Goal: Task Accomplishment & Management: Use online tool/utility

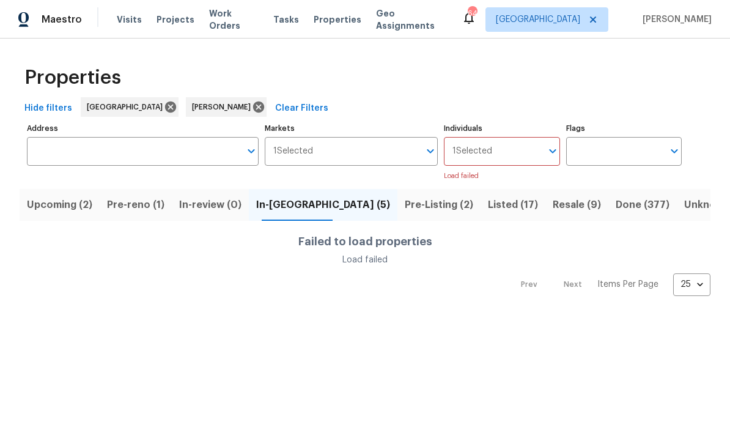
scroll to position [0, 105]
click at [550, 143] on button "Open" at bounding box center [552, 150] width 17 height 17
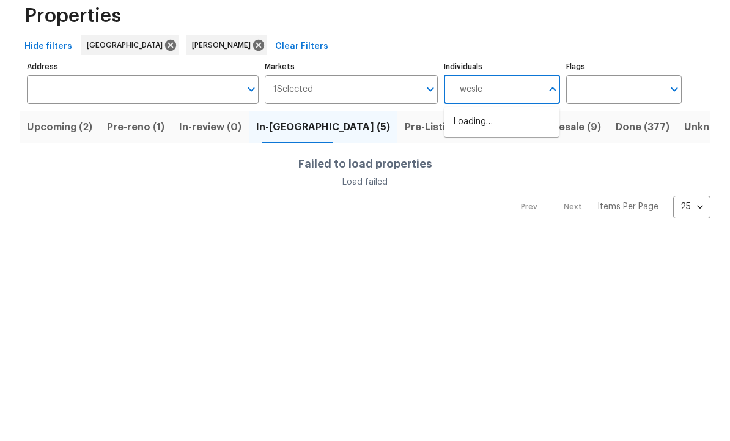
type input "wesley"
click at [511, 177] on li "[PERSON_NAME]" at bounding box center [501, 190] width 96 height 26
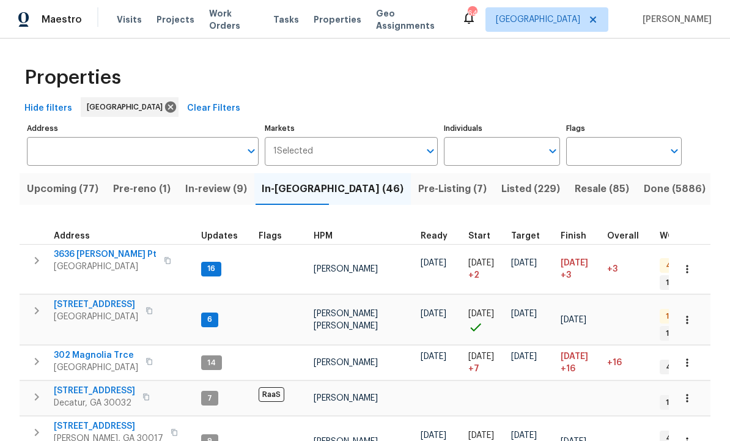
click at [540, 154] on input "Individuals" at bounding box center [492, 151] width 97 height 29
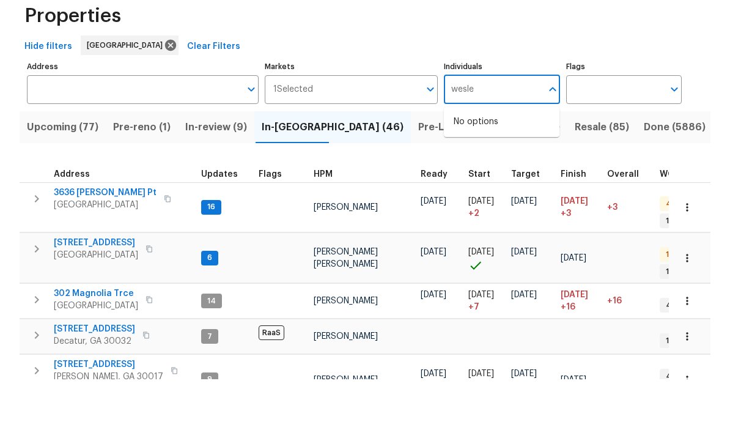
type input "wesley"
click at [469, 177] on input "checkbox" at bounding box center [466, 190] width 26 height 26
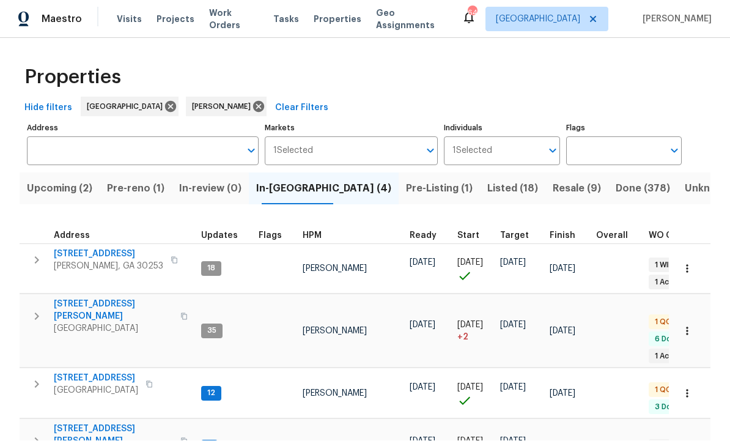
scroll to position [1, 0]
click at [87, 298] on span "[STREET_ADDRESS][PERSON_NAME]" at bounding box center [113, 310] width 119 height 24
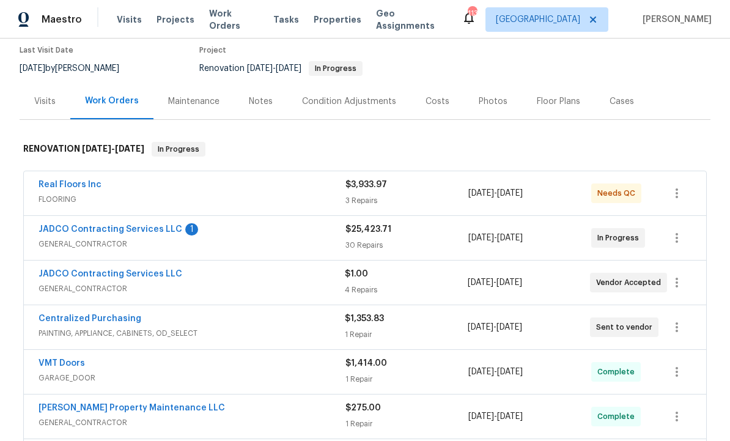
scroll to position [108, 0]
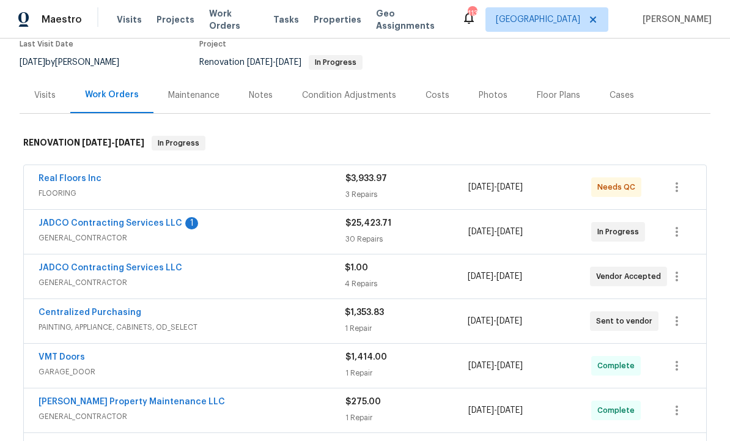
click at [153, 226] on link "JADCO Contracting Services LLC" at bounding box center [110, 223] width 144 height 9
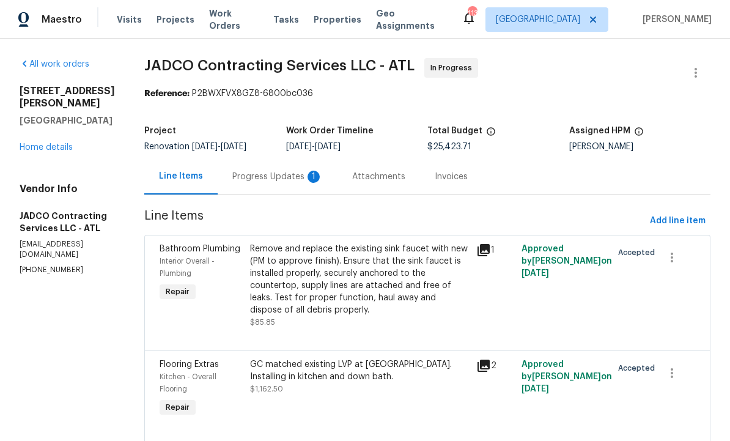
click at [309, 174] on div "Progress Updates 1" at bounding box center [277, 176] width 90 height 12
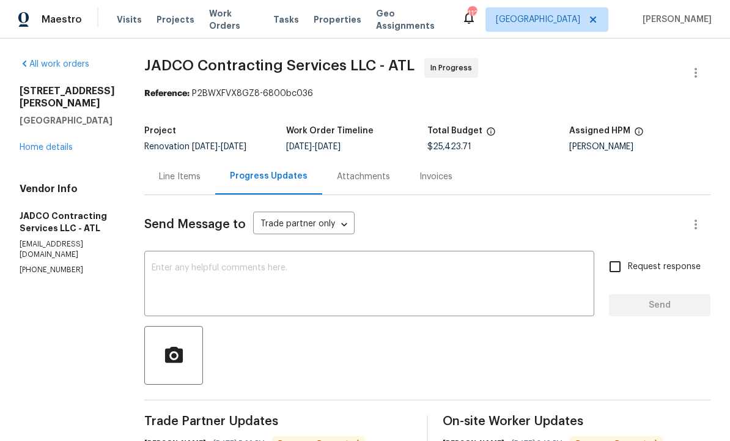
click at [203, 169] on div "Line Items" at bounding box center [179, 176] width 71 height 36
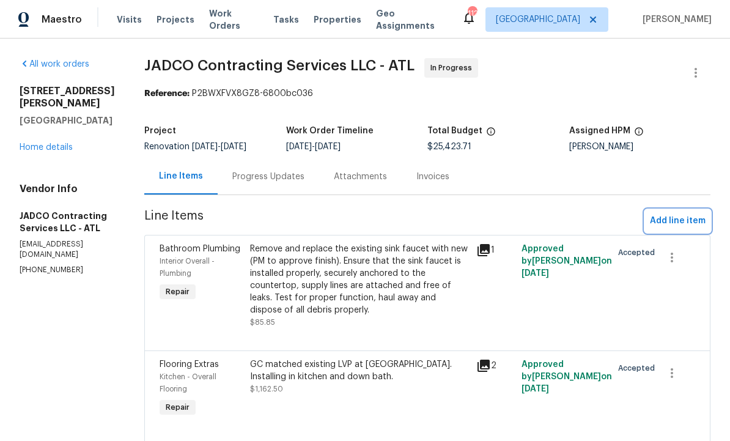
click at [684, 219] on span "Add line item" at bounding box center [677, 220] width 56 height 15
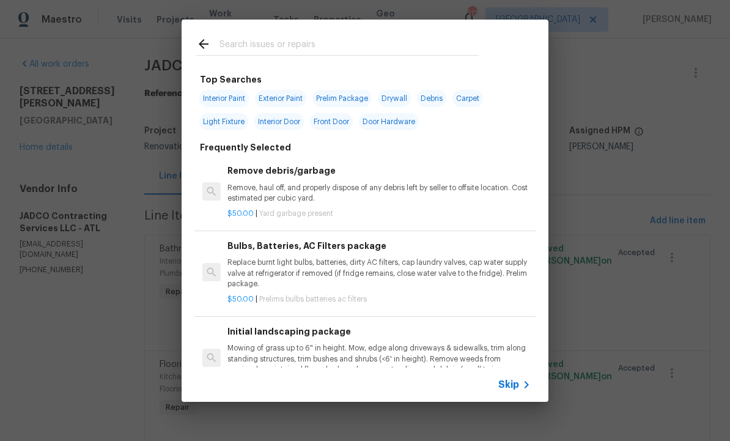
click at [281, 42] on input "text" at bounding box center [348, 46] width 259 height 18
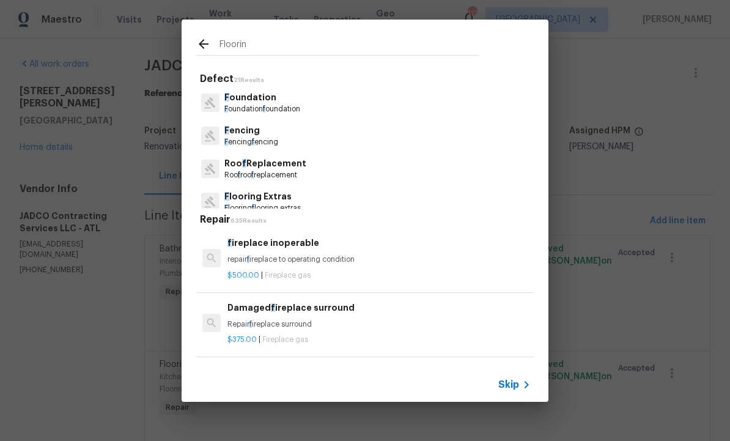
type input "Flooring"
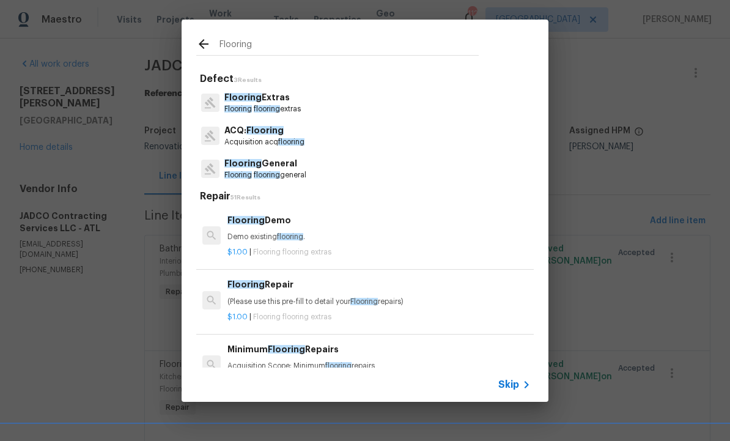
click at [277, 97] on p "Flooring Extras" at bounding box center [262, 97] width 76 height 13
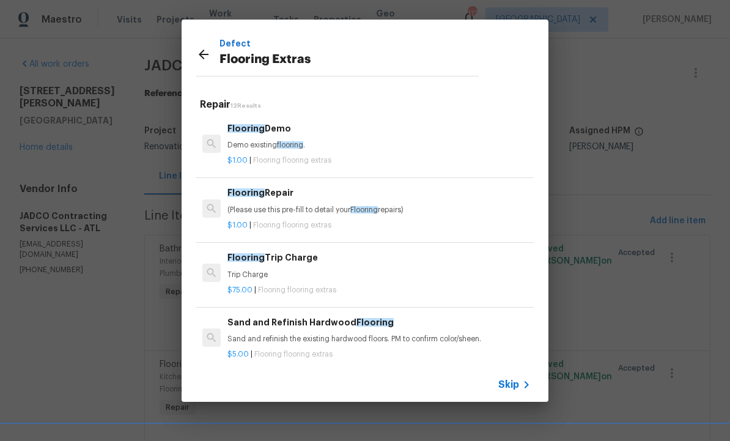
click at [276, 199] on div "Flooring Repair (Please use this pre-fill to detail your Flooring repairs)" at bounding box center [378, 200] width 303 height 29
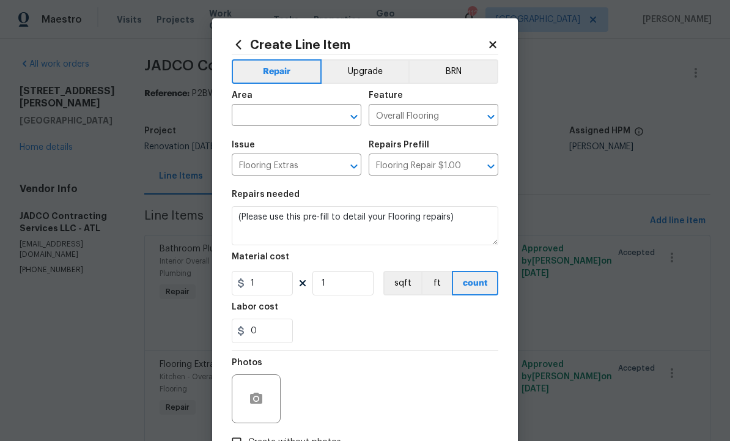
click at [288, 114] on input "text" at bounding box center [279, 116] width 95 height 19
click at [296, 164] on li "Interior Overall" at bounding box center [297, 165] width 130 height 20
type input "Interior Overall"
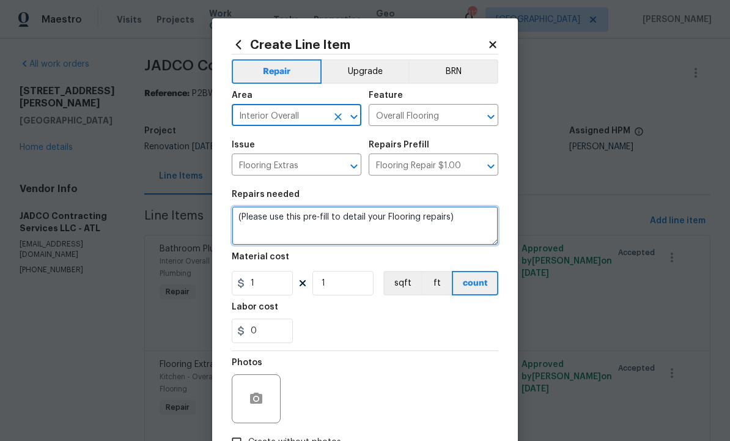
click at [480, 230] on textarea "(Please use this pre-fill to detail your Flooring repairs)" at bounding box center [365, 225] width 266 height 39
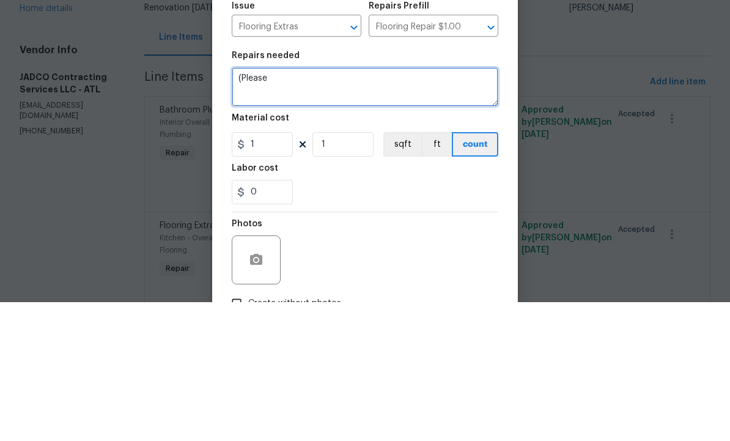
type textarea "("
type textarea "Repair subfloor where squeak and plywood needs to be screwed down."
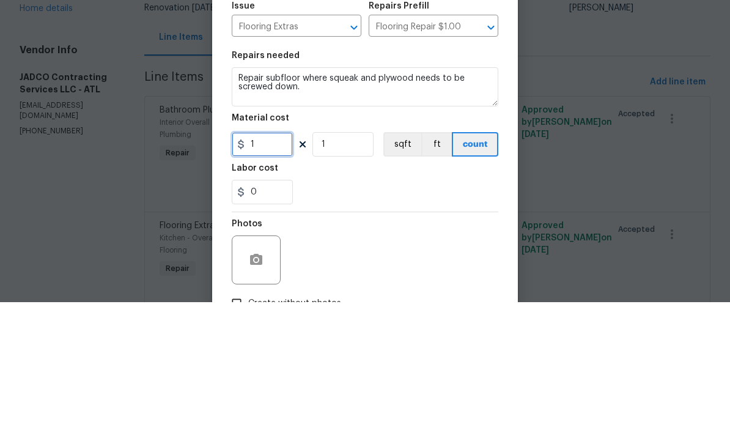
click at [274, 271] on input "1" at bounding box center [262, 283] width 61 height 24
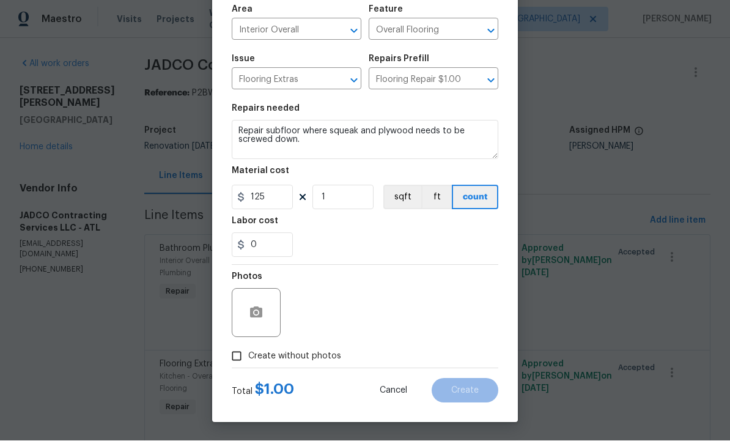
scroll to position [88, 0]
type input "125"
click at [246, 314] on button "button" at bounding box center [255, 312] width 29 height 29
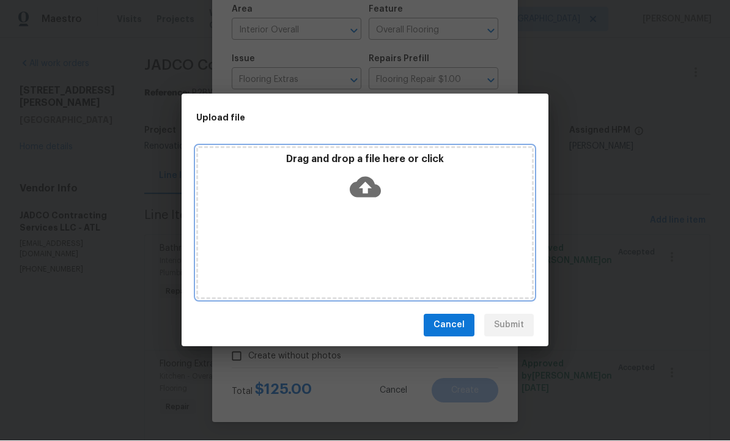
click at [363, 187] on icon at bounding box center [364, 187] width 31 height 31
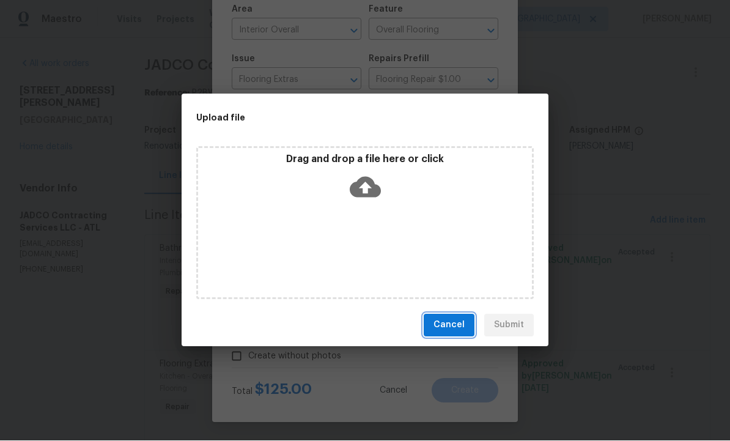
click at [448, 327] on span "Cancel" at bounding box center [448, 325] width 31 height 15
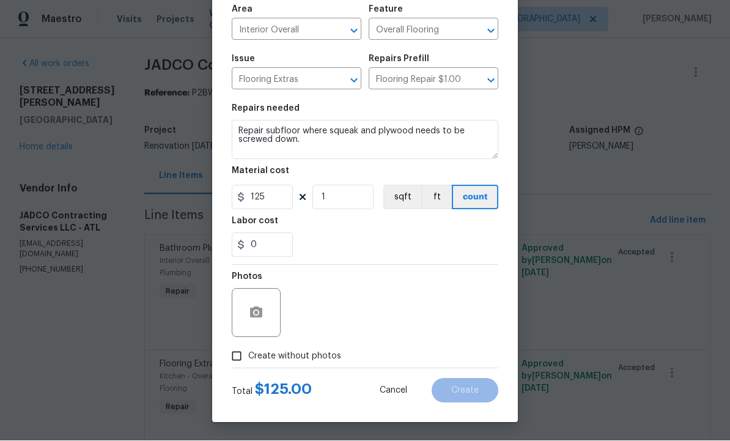
click at [237, 356] on input "Create without photos" at bounding box center [236, 356] width 23 height 23
checkbox input "true"
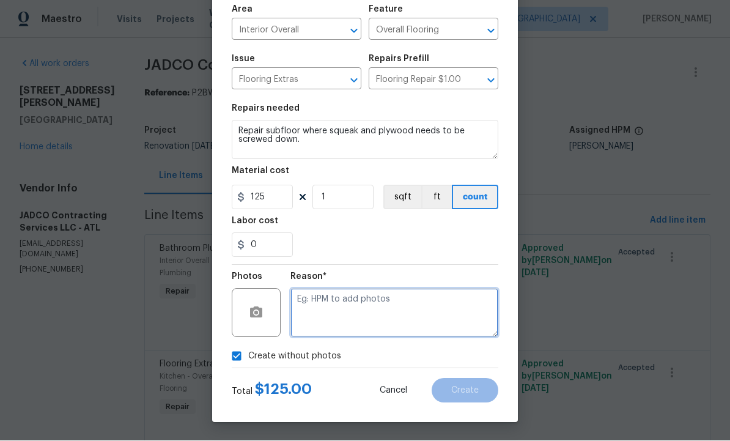
click at [353, 307] on textarea at bounding box center [394, 312] width 208 height 49
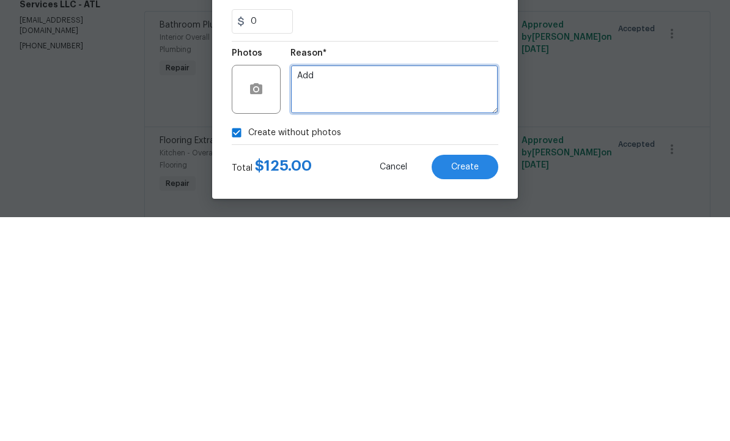
type textarea "Add"
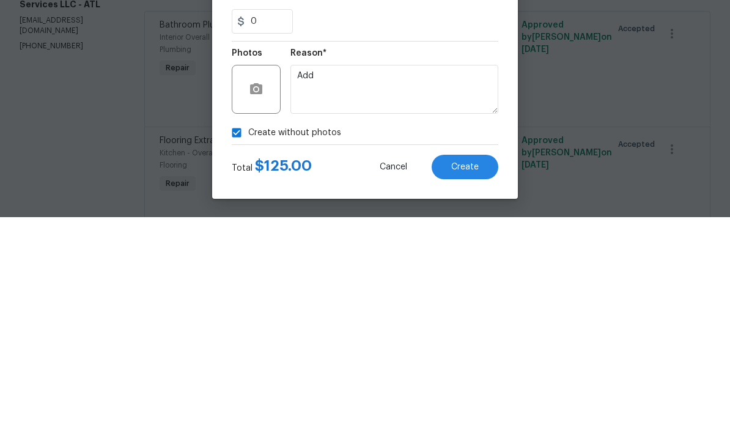
click at [474, 378] on button "Create" at bounding box center [464, 390] width 67 height 24
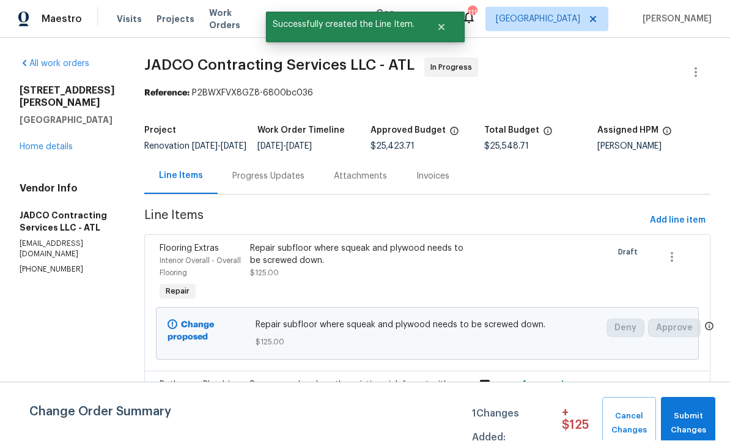
scroll to position [1, 0]
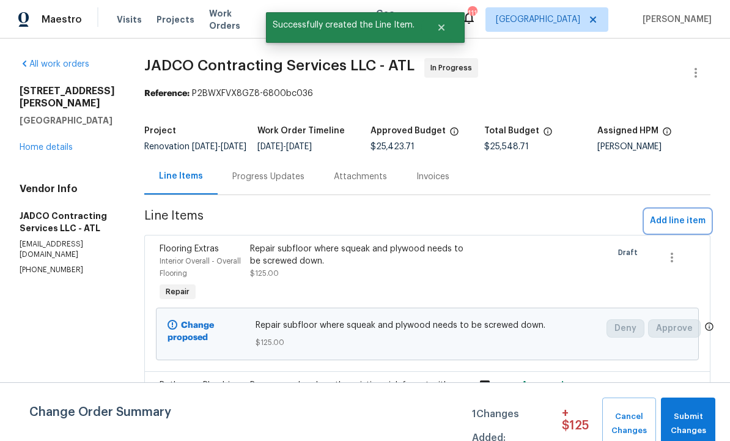
click at [680, 229] on span "Add line item" at bounding box center [677, 220] width 56 height 15
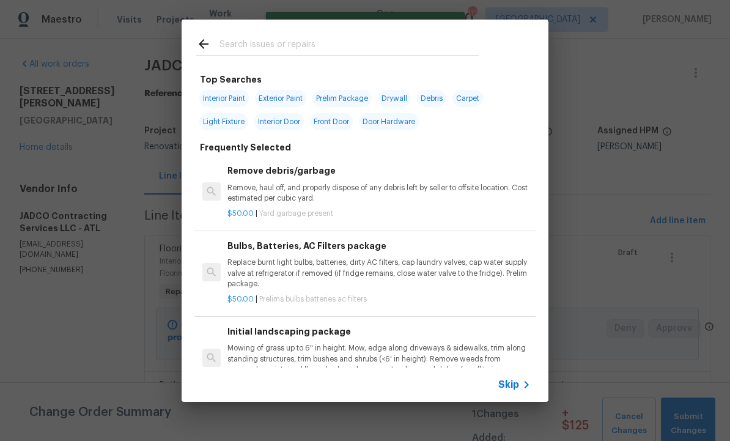
click at [278, 38] on input "text" at bounding box center [348, 46] width 259 height 18
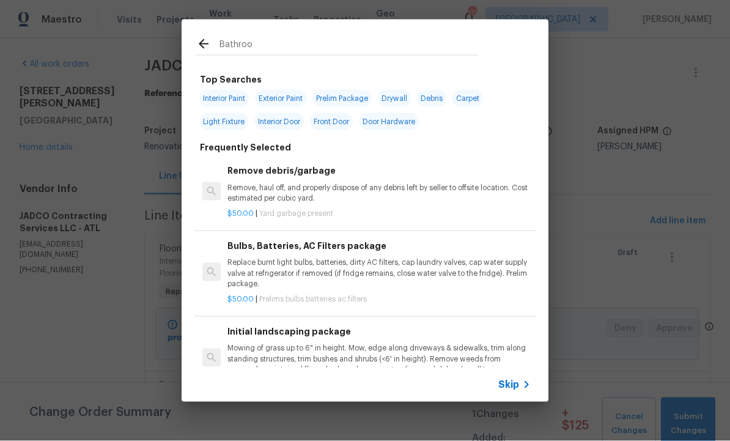
type input "Bathroom"
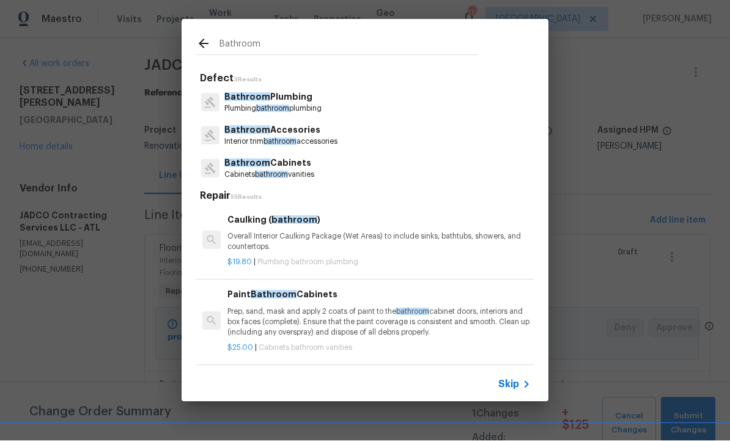
click at [306, 301] on div "Paint Bathroom Cabinets Prep, sand, mask and apply 2 coats of paint to the bath…" at bounding box center [378, 313] width 303 height 50
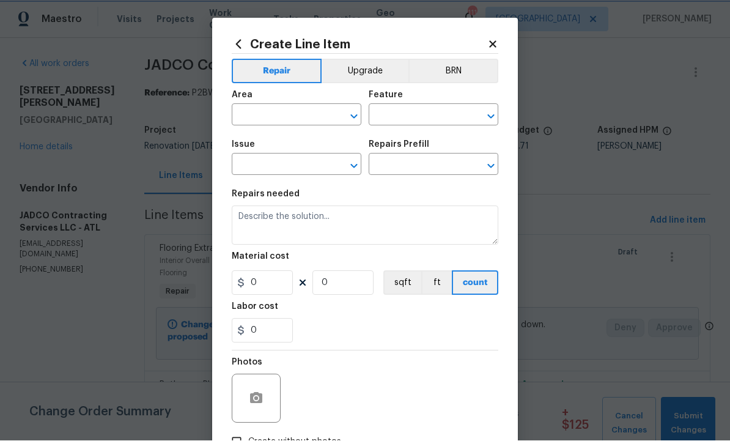
type input "Cabinets"
type input "Bathroom Cabinets"
type input "Paint Bathroom Cabinets $25.00"
type textarea "Prep, sand, mask and apply 2 coats of paint to the bathroom cabinet doors, inte…"
type input "25"
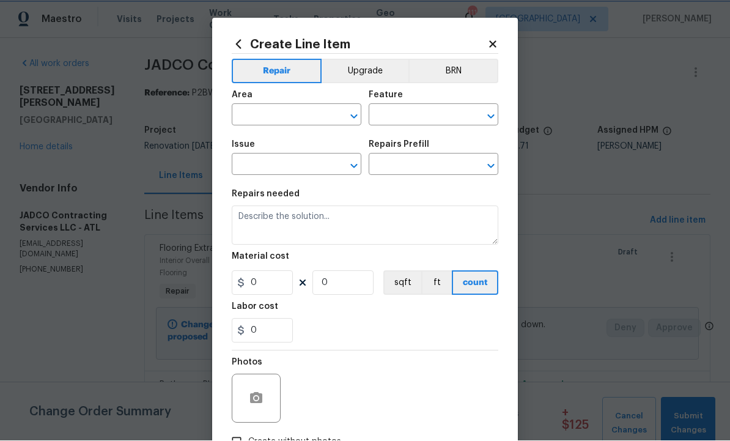
type input "1"
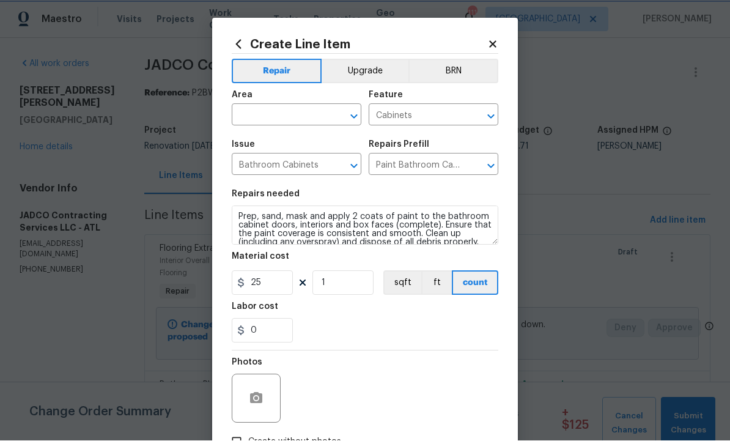
scroll to position [1, 0]
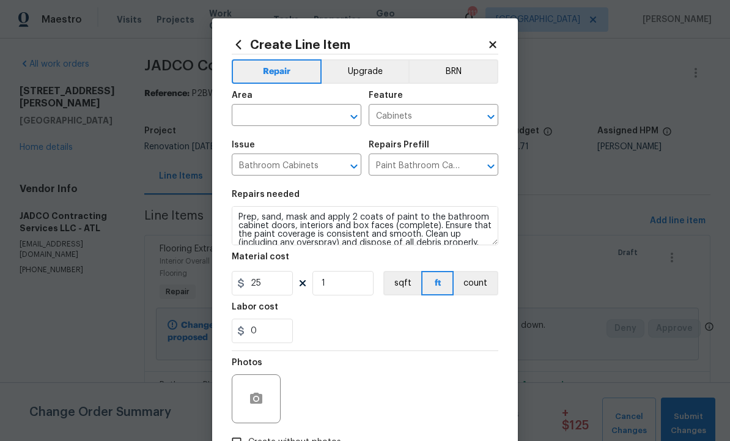
click at [304, 117] on input "text" at bounding box center [279, 116] width 95 height 19
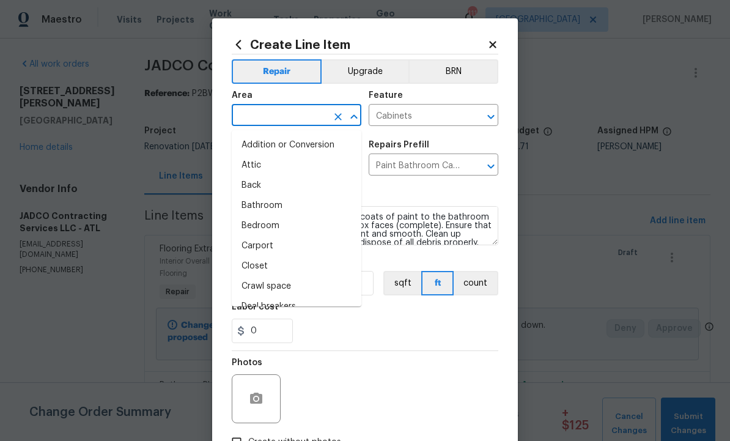
scroll to position [0, 0]
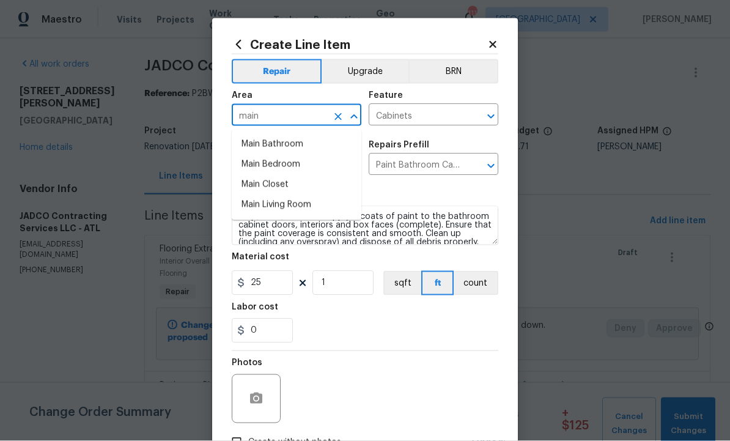
click at [288, 139] on li "Main Bathroom" at bounding box center [297, 144] width 130 height 20
type input "Main Bathroom"
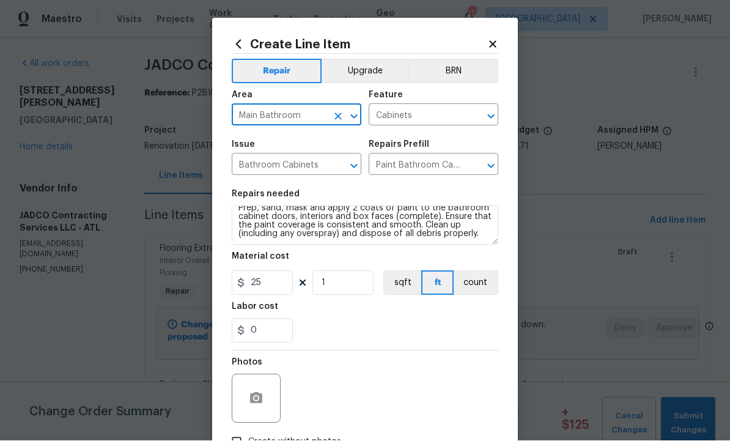
scroll to position [9, 0]
click at [274, 286] on input "25" at bounding box center [262, 283] width 61 height 24
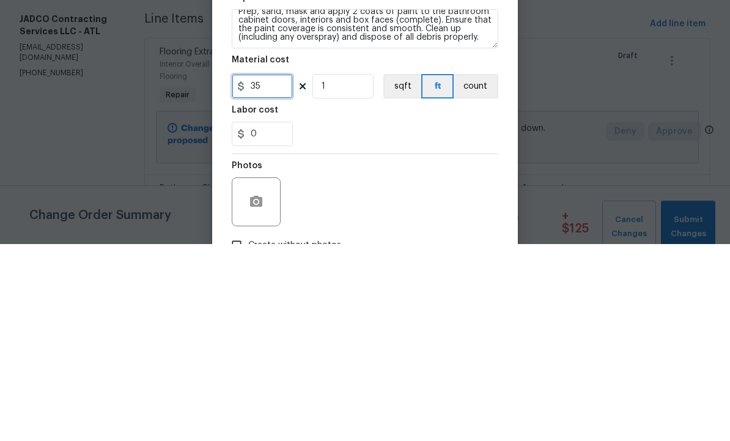
type input "35"
click at [349, 271] on input "1" at bounding box center [342, 283] width 61 height 24
type input "8"
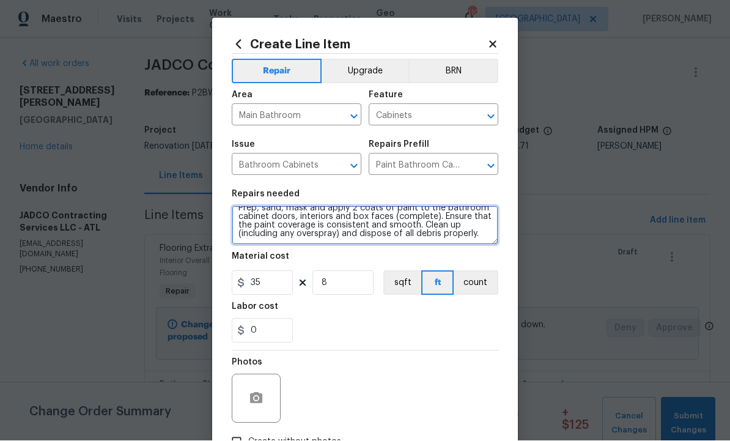
click at [496, 236] on textarea "Prep, sand, mask and apply 2 coats of paint to the bathroom cabinet doors, inte…" at bounding box center [365, 225] width 266 height 39
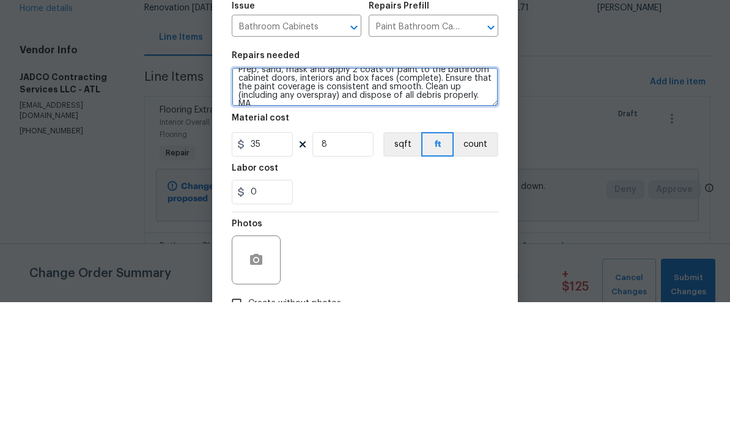
scroll to position [11, 0]
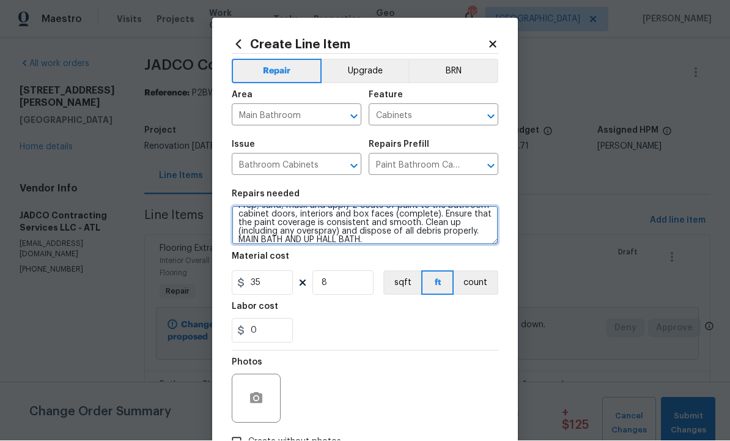
type textarea "Prep, sand, mask and apply 2 coats of paint to the bathroom cabinet doors, inte…"
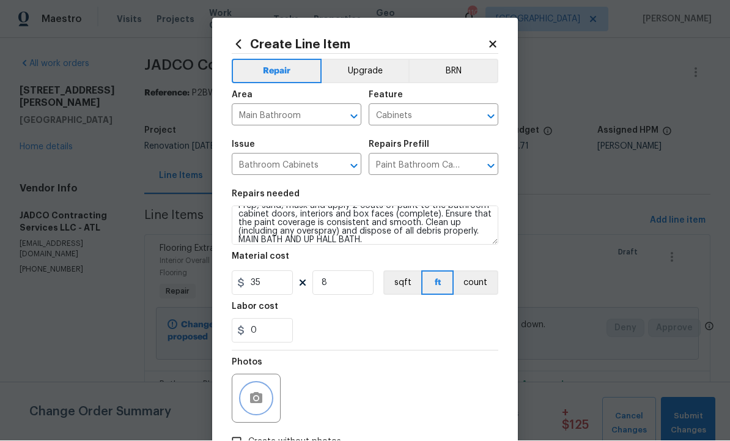
click at [255, 389] on button "button" at bounding box center [255, 398] width 29 height 29
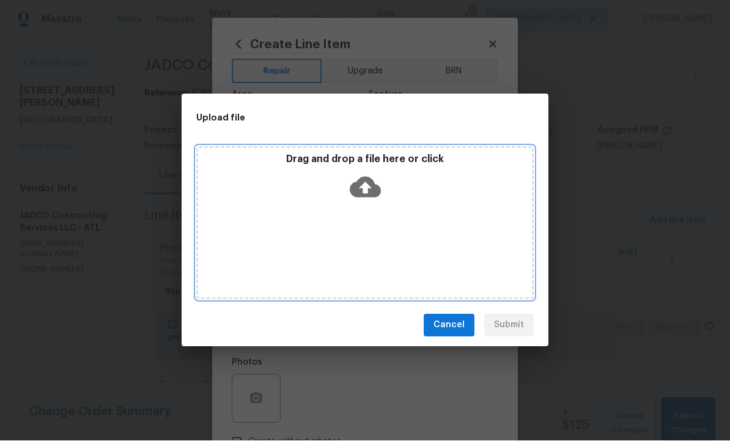
click at [373, 195] on icon at bounding box center [364, 187] width 31 height 21
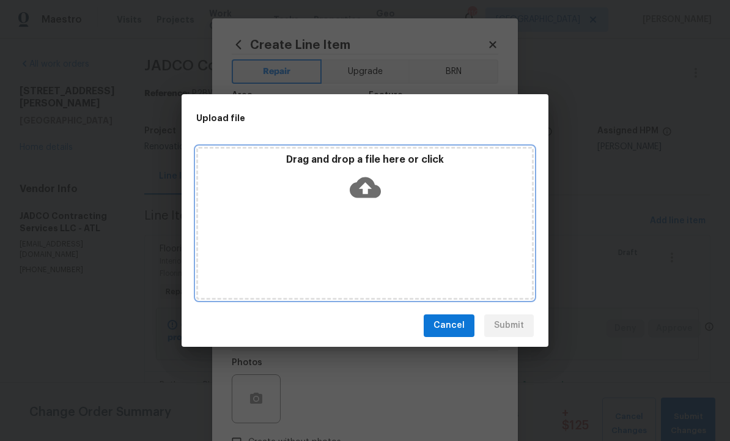
click at [363, 174] on icon at bounding box center [364, 187] width 31 height 31
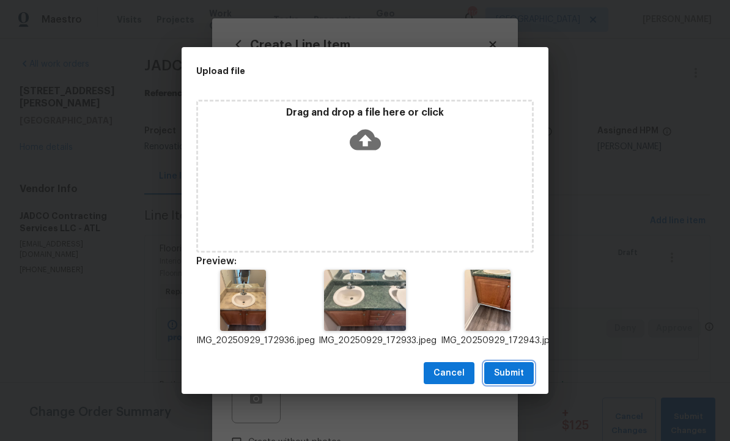
click at [510, 367] on span "Submit" at bounding box center [509, 372] width 30 height 15
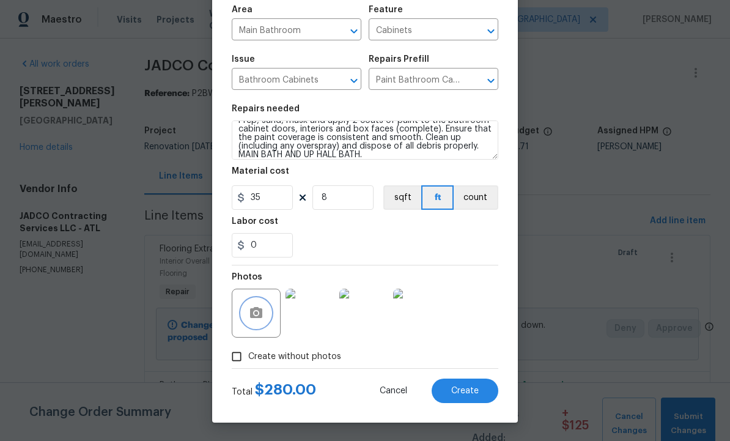
scroll to position [88, 0]
click at [467, 390] on span "Create" at bounding box center [464, 390] width 27 height 9
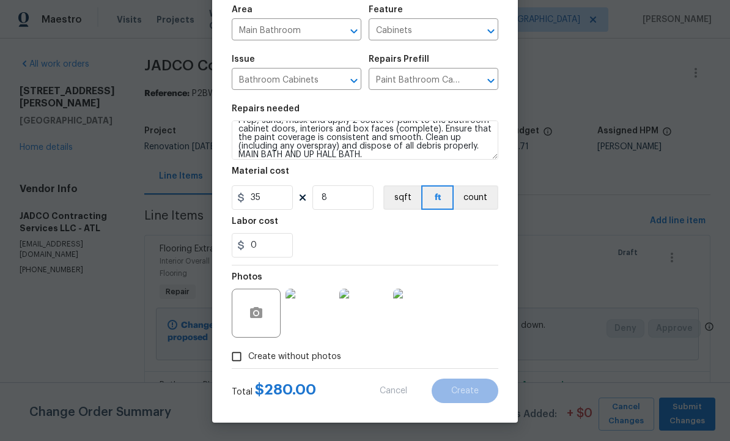
type input "0"
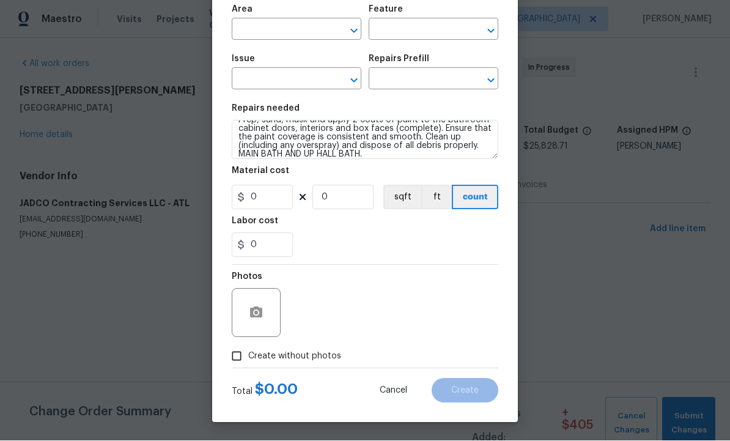
scroll to position [1, 0]
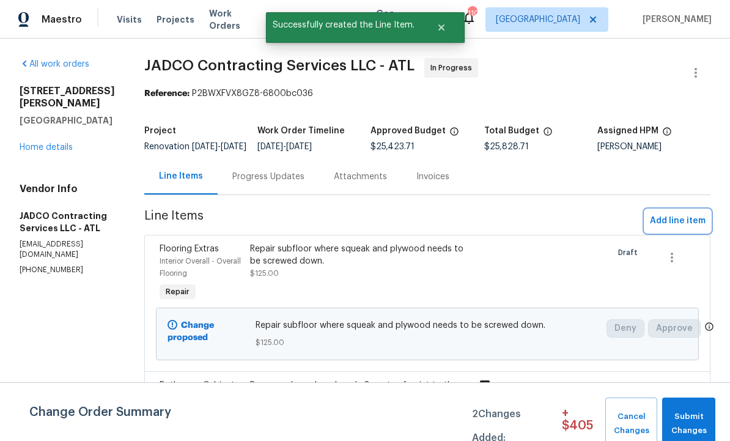
click at [673, 227] on span "Add line item" at bounding box center [677, 220] width 56 height 15
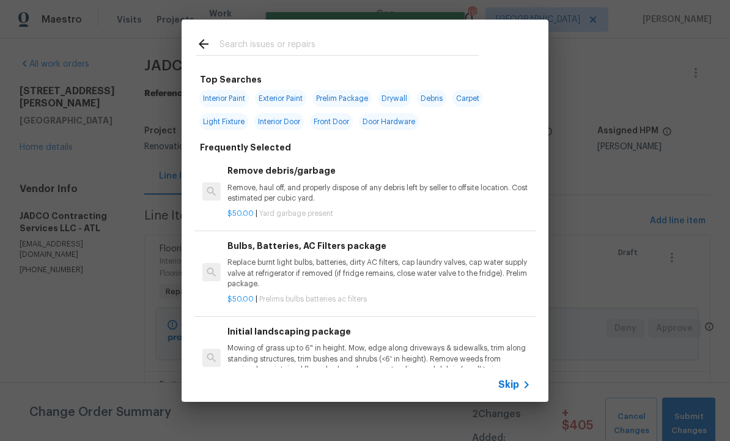
click at [271, 40] on input "text" at bounding box center [348, 46] width 259 height 18
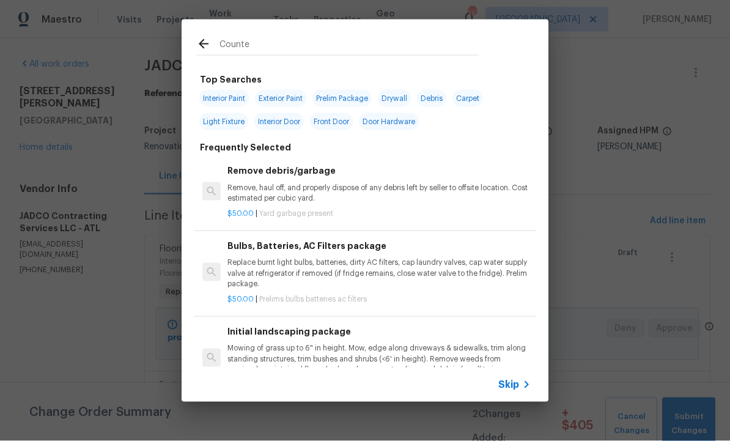
type input "Counter"
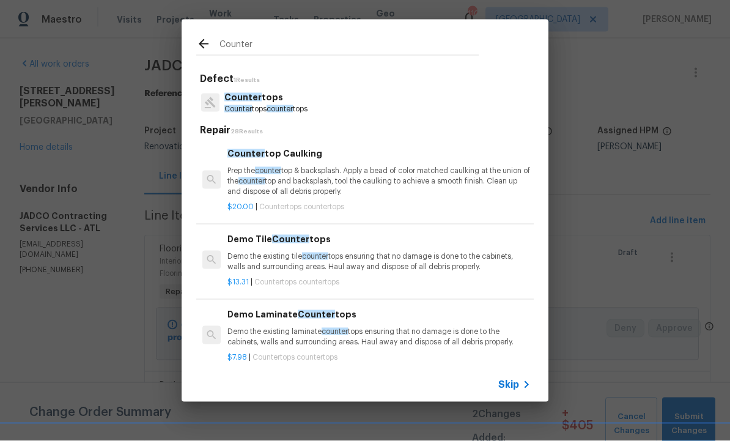
click at [273, 104] on p "Counter tops counter tops" at bounding box center [265, 109] width 83 height 10
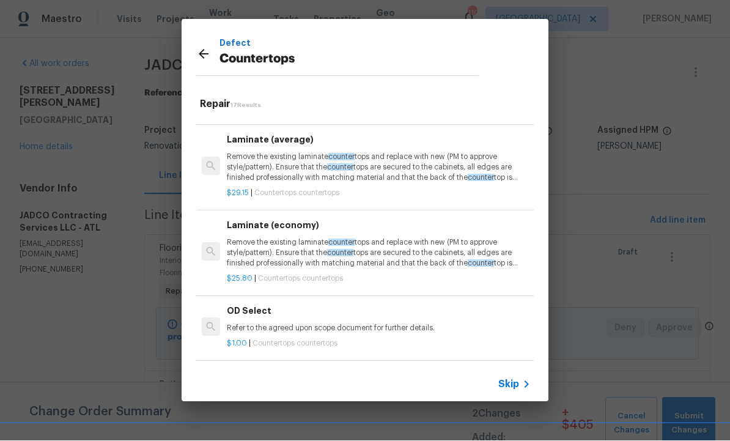
scroll to position [1057, 1]
click at [313, 335] on div "$1.00 | Countertops countertops" at bounding box center [378, 342] width 303 height 15
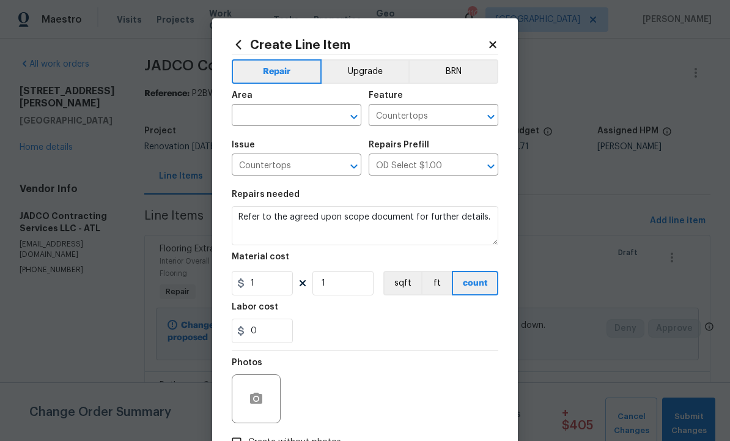
click at [285, 112] on input "text" at bounding box center [279, 116] width 95 height 19
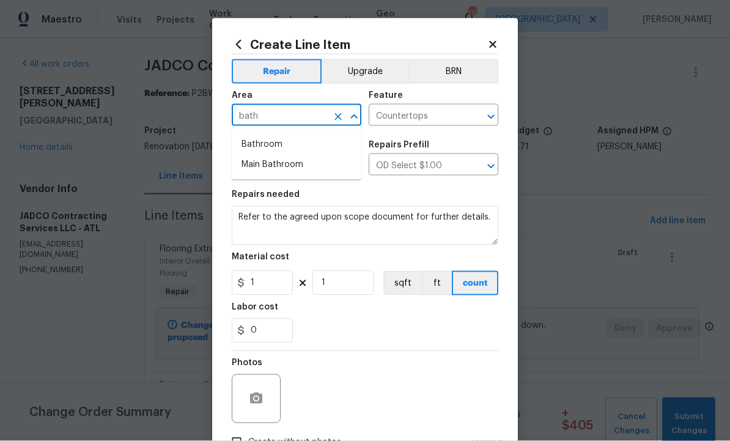
click at [280, 166] on li "Main Bathroom" at bounding box center [297, 165] width 130 height 20
type input "Main Bathroom"
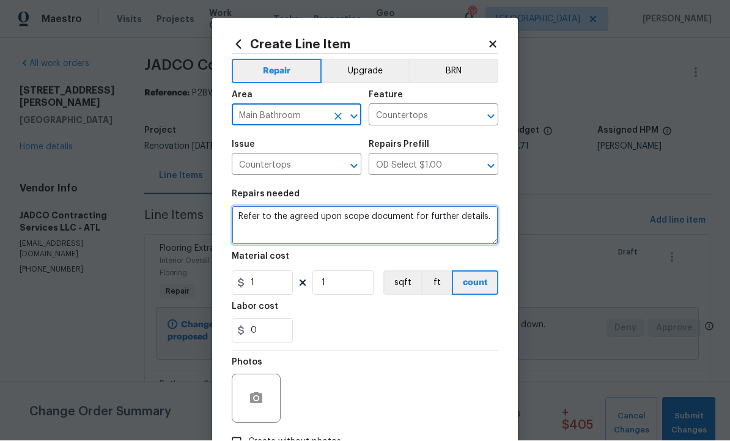
click at [455, 231] on textarea "Refer to the agreed upon scope document for further details." at bounding box center [365, 225] width 266 height 39
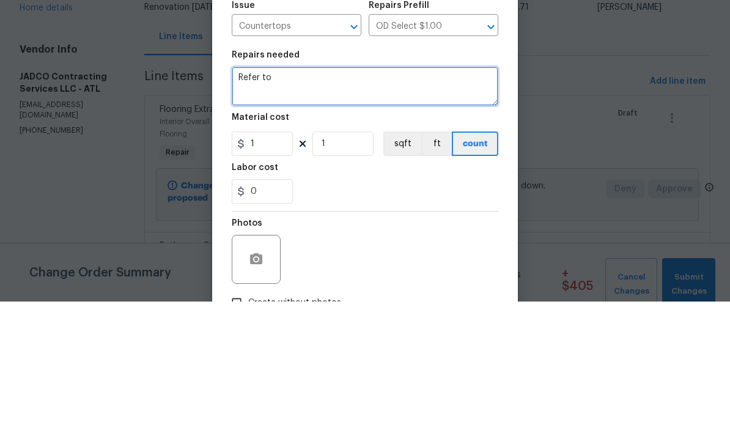
type textarea "Refer"
type textarea "Refinish main bath and hall bath countertops. Refinish bathtub and shower in ma…"
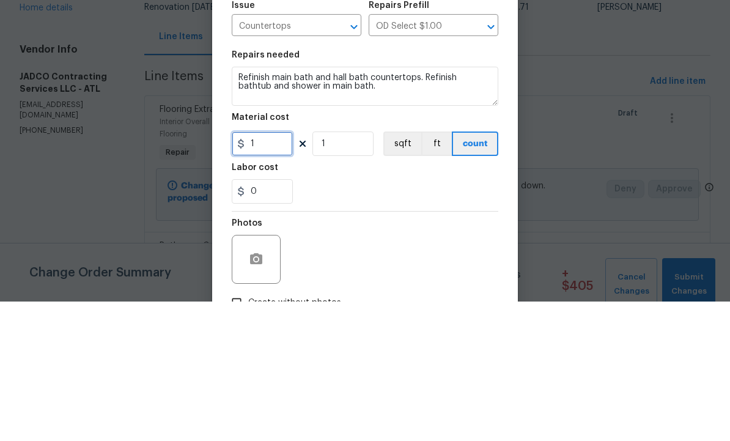
click at [274, 271] on input "1" at bounding box center [262, 283] width 61 height 24
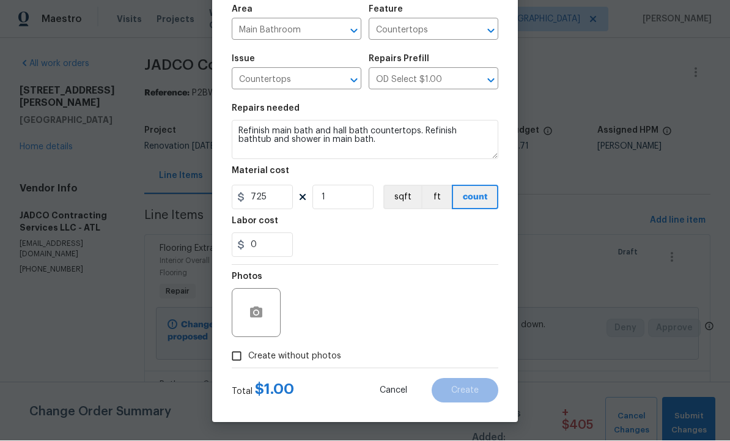
scroll to position [88, 0]
type input "725"
click at [264, 304] on button "button" at bounding box center [255, 312] width 29 height 29
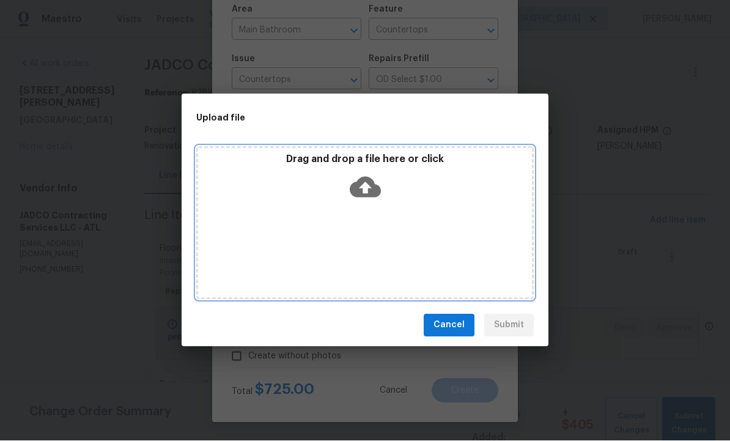
click at [363, 184] on icon at bounding box center [364, 187] width 31 height 31
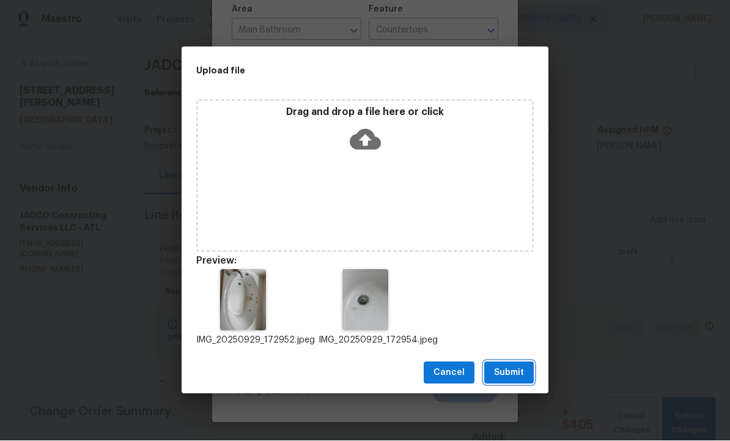
click at [509, 367] on span "Submit" at bounding box center [509, 372] width 30 height 15
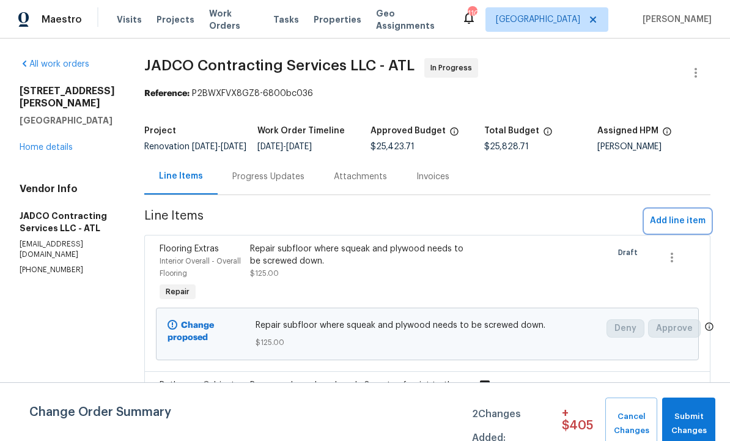
click at [684, 213] on span "Add line item" at bounding box center [677, 220] width 56 height 15
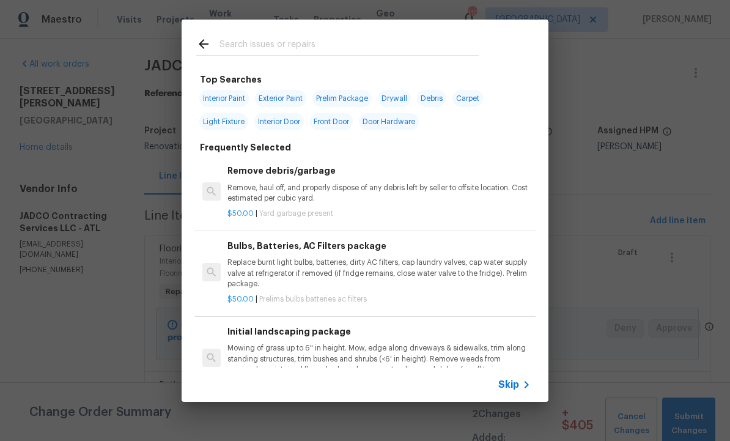
click at [292, 38] on input "text" at bounding box center [348, 46] width 259 height 18
type input "Count"
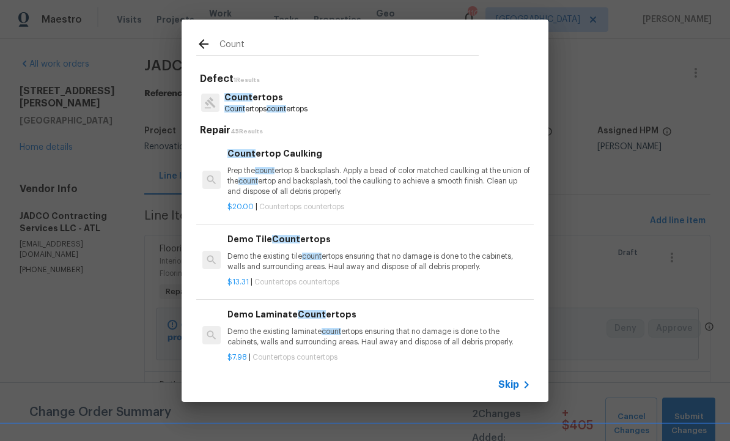
click at [282, 111] on span "count" at bounding box center [276, 108] width 20 height 7
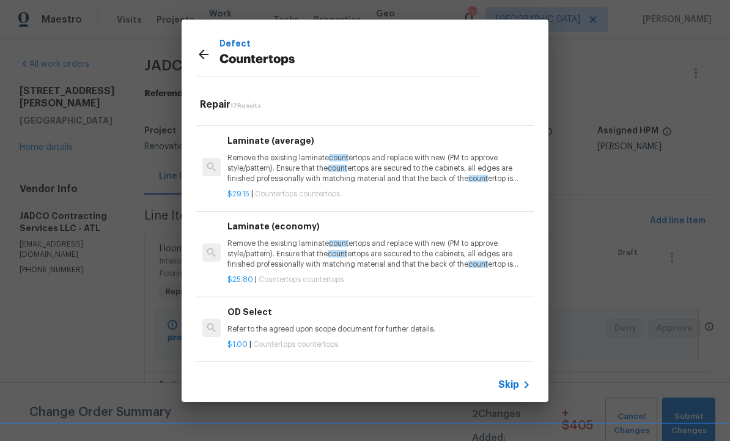
scroll to position [1057, 0]
click at [298, 324] on p "Refer to the agreed upon scope document for further details." at bounding box center [378, 329] width 303 height 10
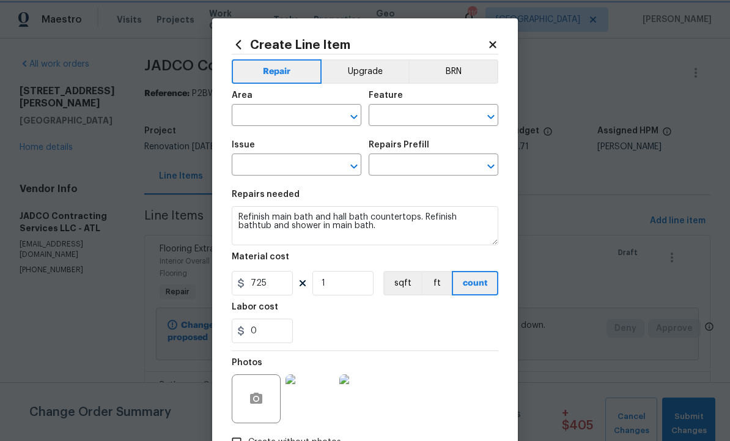
type input "Main Bathroom"
type input "Countertops"
type input "OD Select $1.00"
type textarea "Refer to the agreed upon scope document for further details."
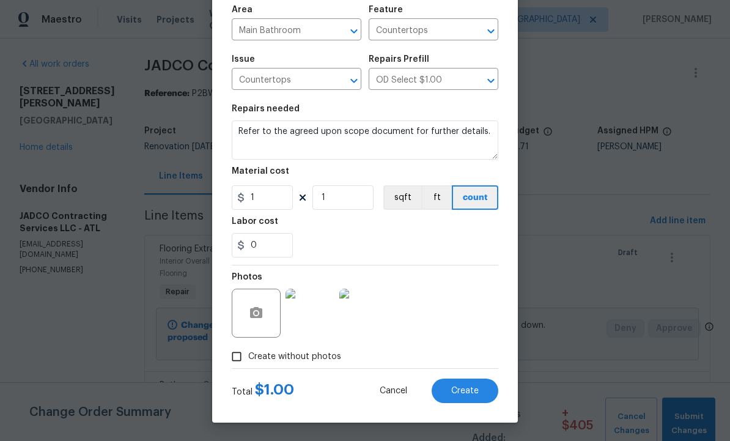
scroll to position [88, 0]
click at [282, 194] on input "1" at bounding box center [262, 197] width 61 height 24
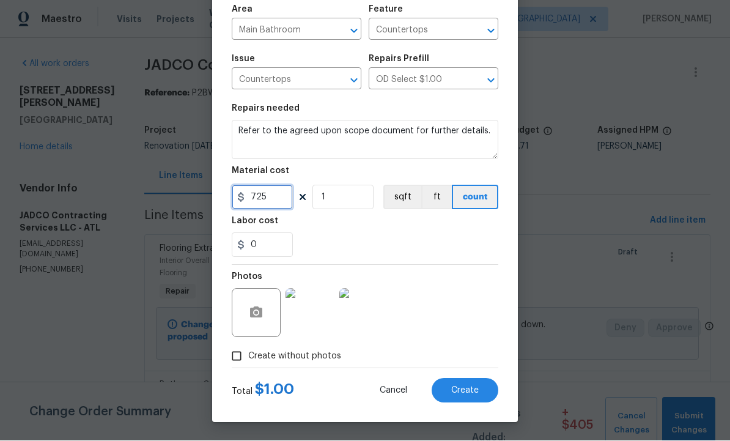
type input "725"
click at [469, 389] on span "Create" at bounding box center [464, 390] width 27 height 9
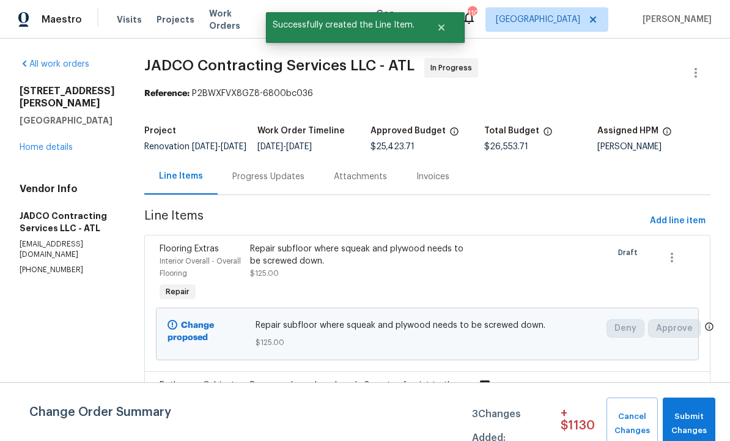
scroll to position [0, 0]
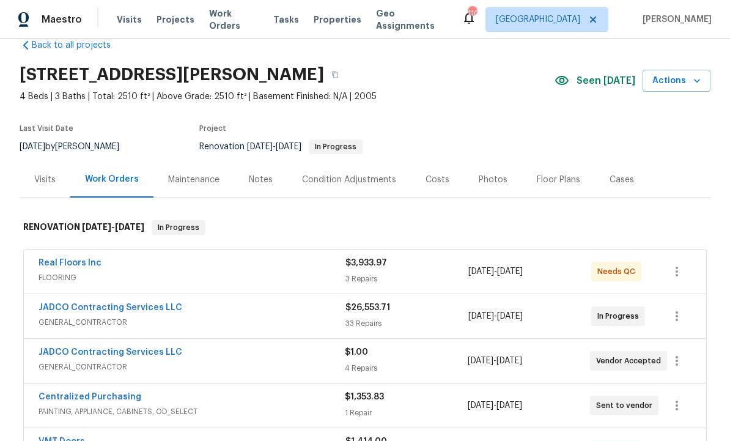
scroll to position [31, 0]
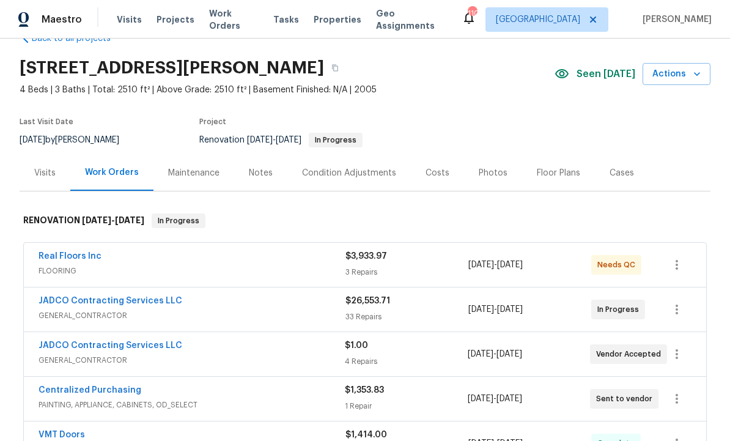
click at [356, 169] on div "Condition Adjustments" at bounding box center [349, 173] width 94 height 12
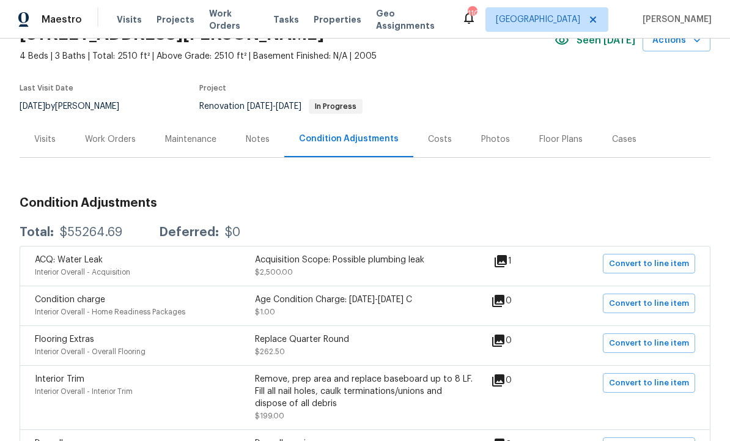
scroll to position [65, 0]
click at [112, 142] on div "Work Orders" at bounding box center [110, 139] width 51 height 12
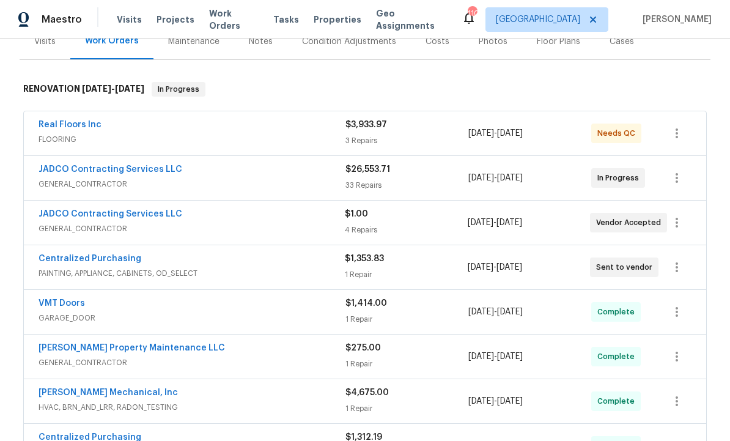
scroll to position [166, 0]
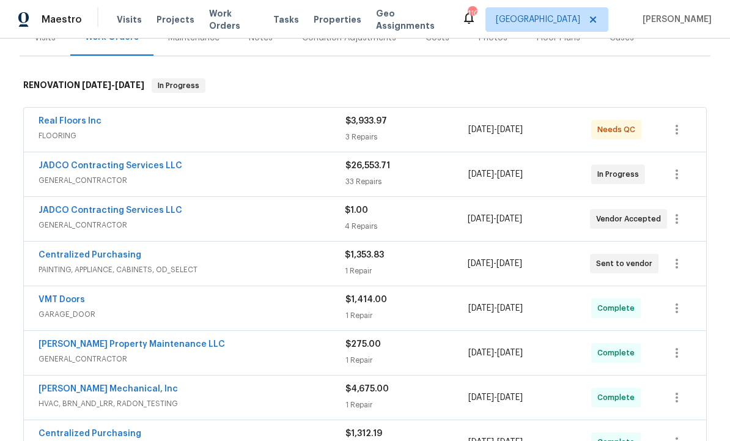
click at [138, 168] on link "JADCO Contracting Services LLC" at bounding box center [110, 165] width 144 height 9
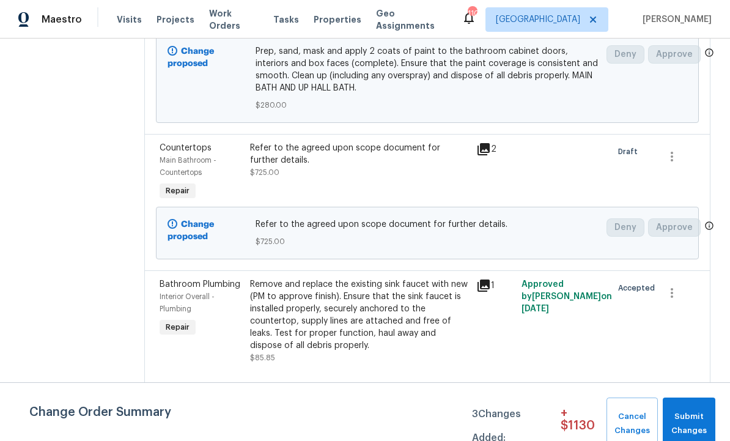
scroll to position [436, 0]
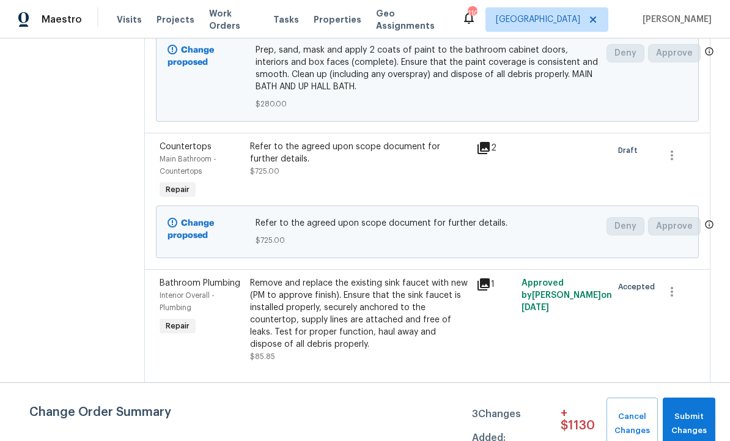
click at [374, 165] on div "Refer to the agreed upon scope document for further details." at bounding box center [359, 153] width 219 height 24
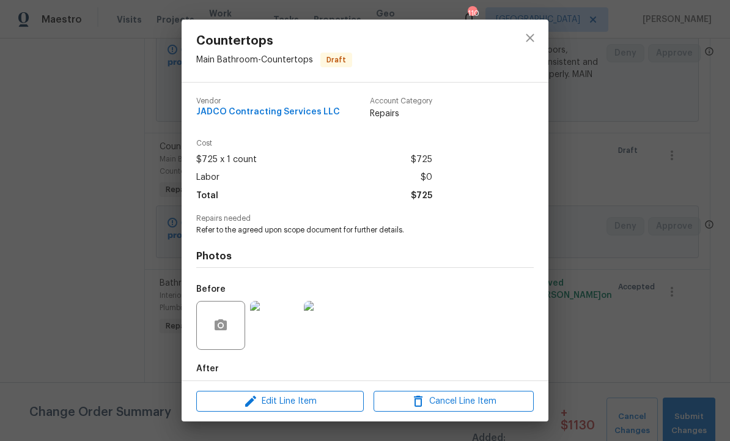
click at [444, 233] on span "Refer to the agreed upon scope document for further details." at bounding box center [348, 230] width 304 height 10
click at [414, 240] on div "Photos Before After" at bounding box center [364, 335] width 337 height 201
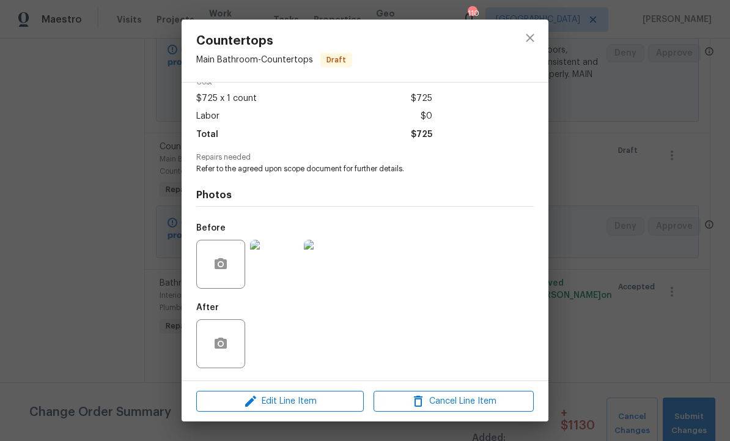
scroll to position [64, 0]
click at [307, 404] on span "Edit Line Item" at bounding box center [280, 400] width 160 height 15
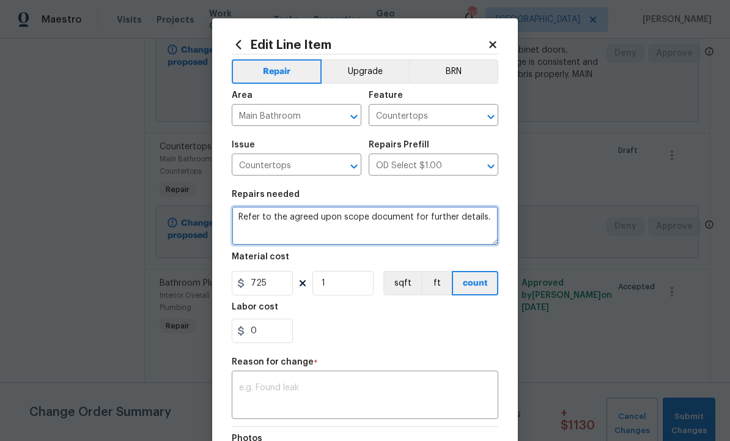
click at [485, 216] on textarea "Refer to the agreed upon scope document for further details." at bounding box center [365, 225] width 266 height 39
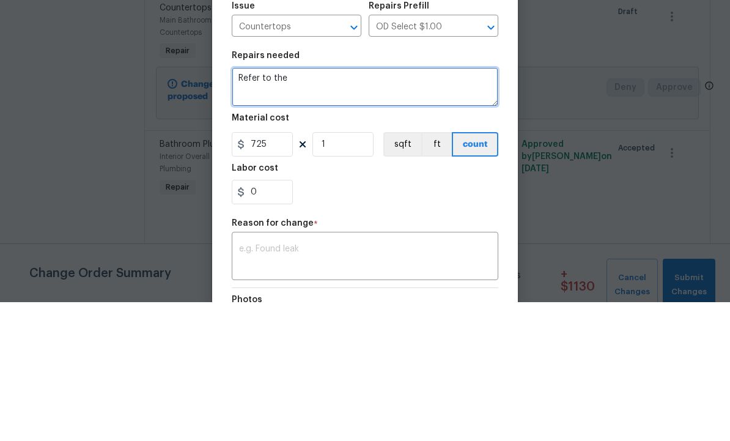
type textarea "Refer"
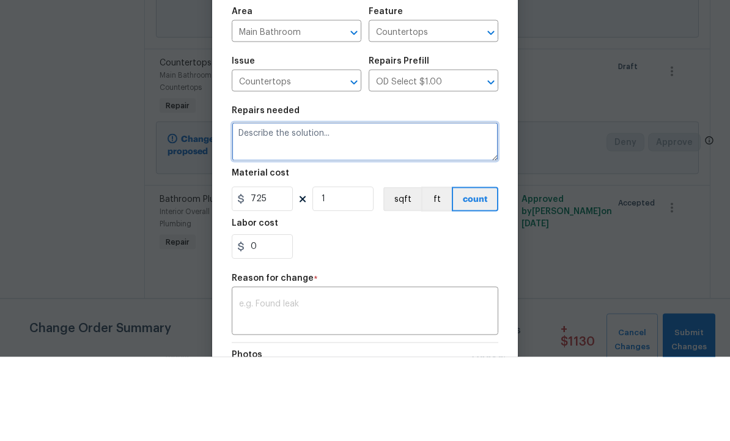
click at [469, 160] on icon "Clear" at bounding box center [475, 166] width 12 height 12
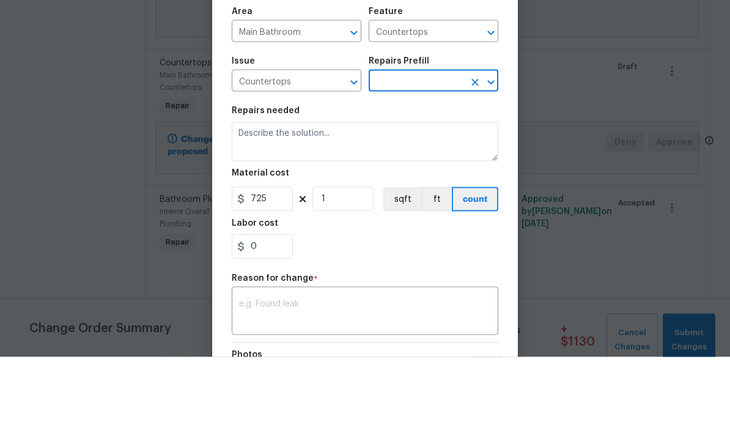
click at [420, 156] on input "text" at bounding box center [415, 165] width 95 height 19
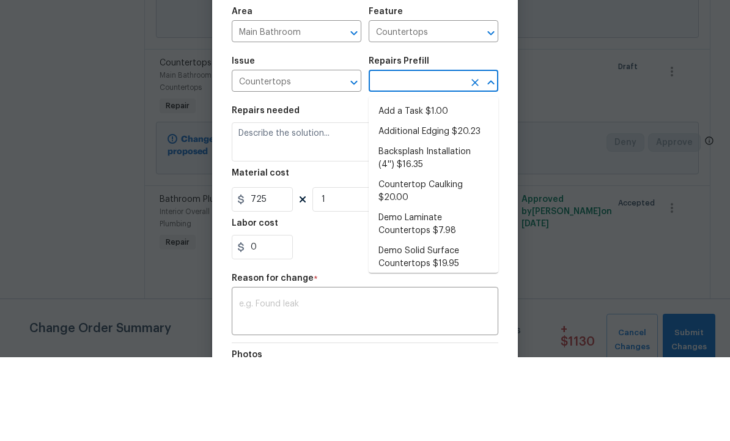
click at [435, 185] on li "Add a Task $1.00" at bounding box center [433, 195] width 130 height 20
type input "Add a Task $1.00"
type textarea "HPM to detail"
type input "Add a Task $1.00"
type input "1"
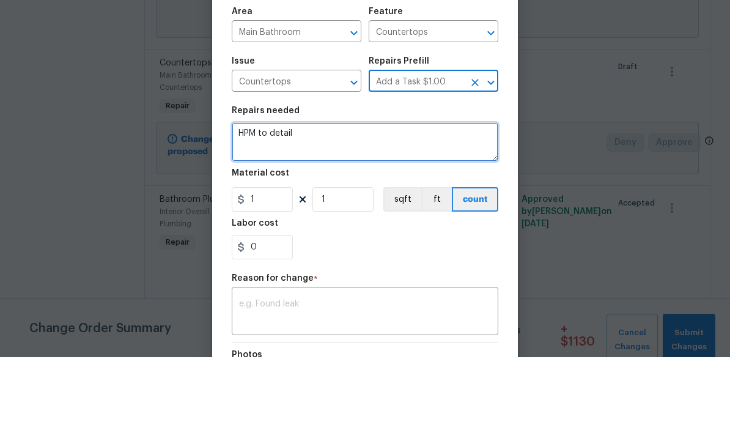
click at [385, 206] on textarea "HPM to detail" at bounding box center [365, 225] width 266 height 39
type textarea "H"
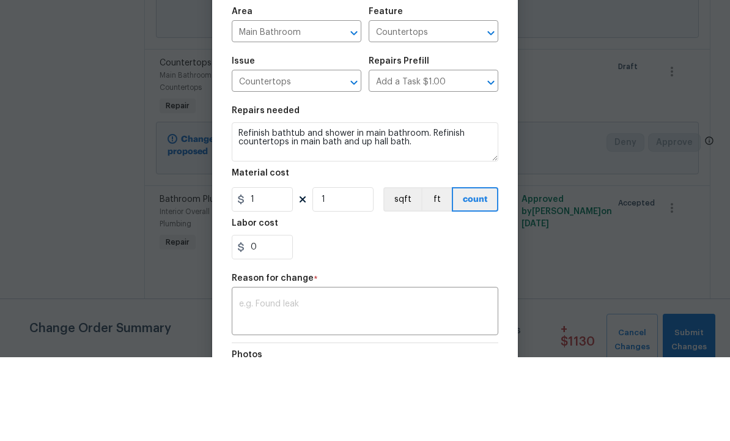
scroll to position [41, 0]
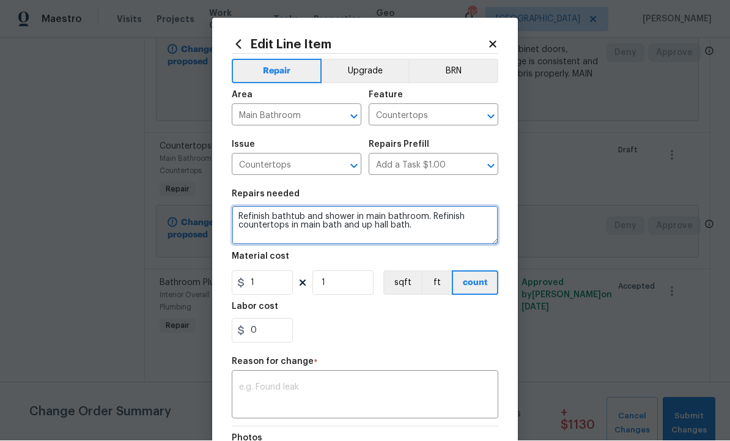
type textarea "Refinish bathtub and shower in main bathroom. Refinish countertops in main bath…"
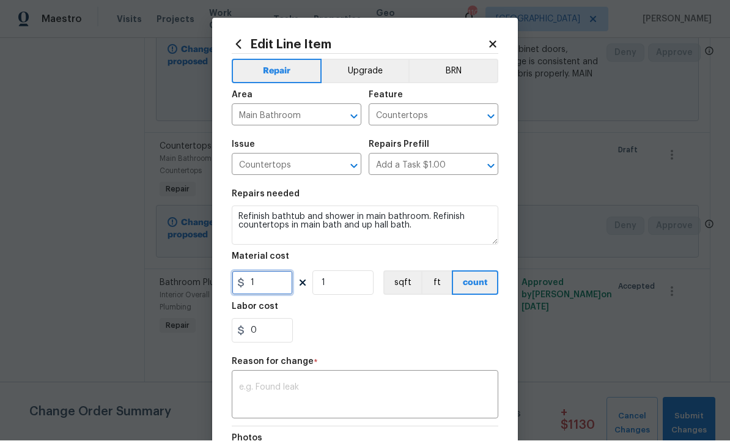
click at [268, 290] on input "1" at bounding box center [262, 283] width 61 height 24
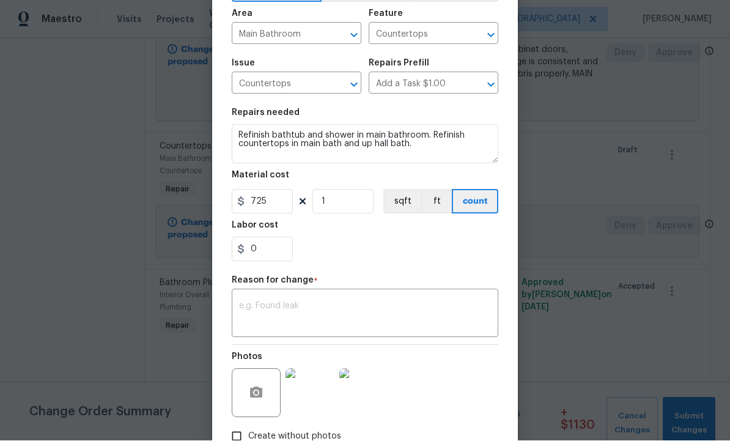
scroll to position [84, 0]
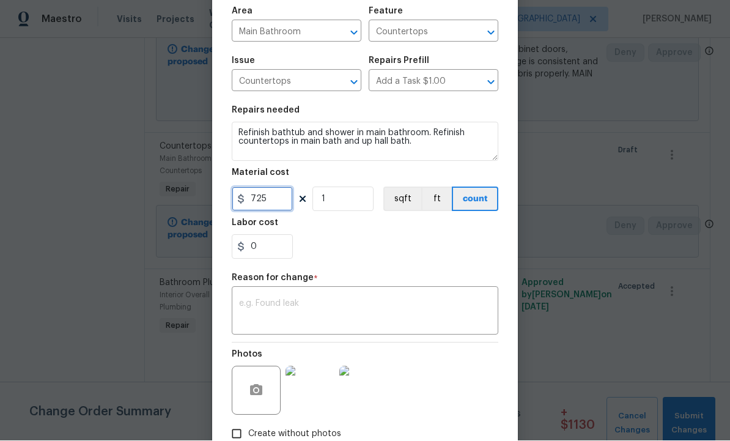
type input "725"
click at [313, 305] on textarea at bounding box center [365, 312] width 252 height 26
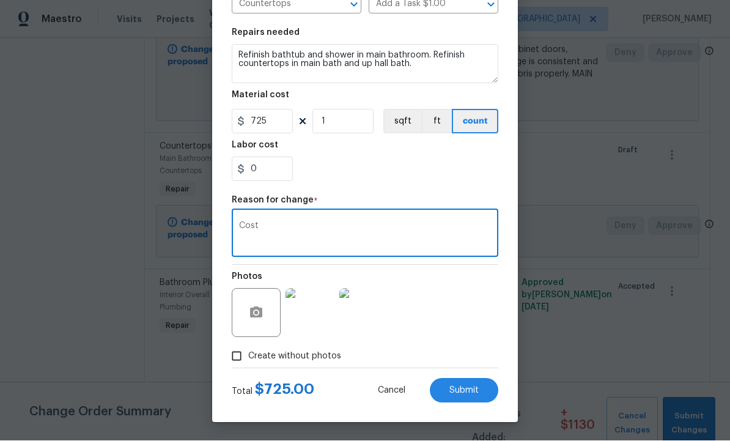
scroll to position [164, 0]
type textarea "Cost"
click at [256, 317] on icon "button" at bounding box center [256, 312] width 12 height 11
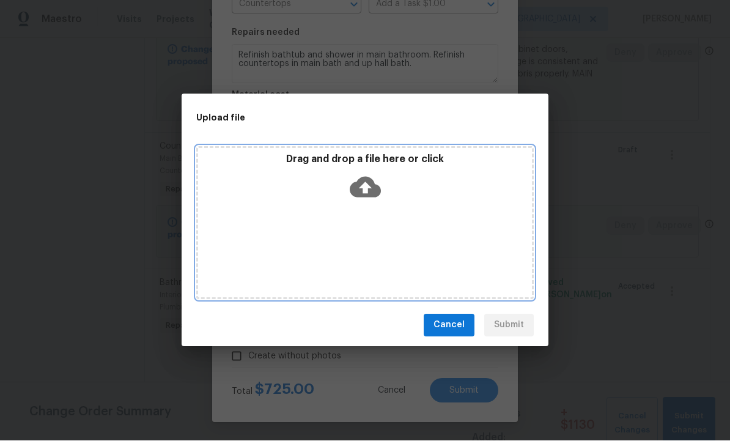
click at [360, 186] on icon at bounding box center [364, 187] width 31 height 31
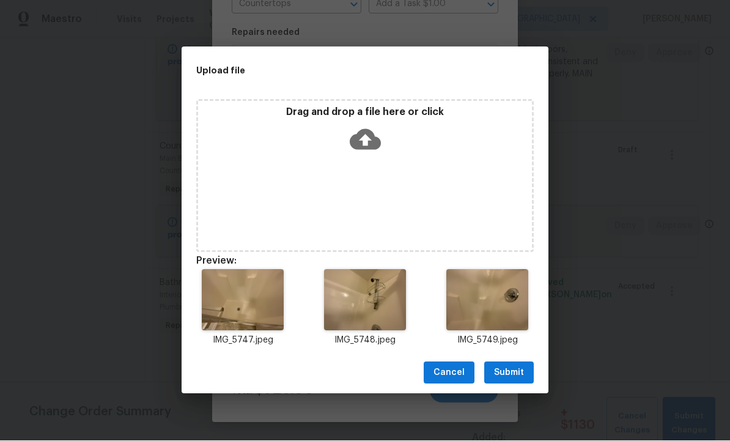
click at [506, 377] on span "Submit" at bounding box center [509, 372] width 30 height 15
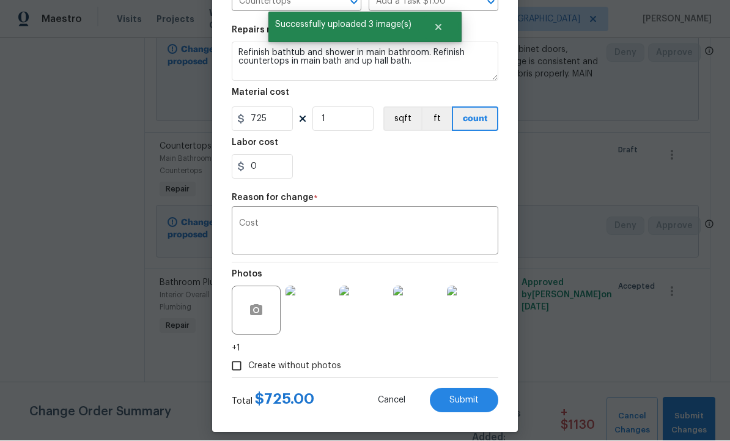
click at [466, 402] on span "Submit" at bounding box center [463, 400] width 29 height 9
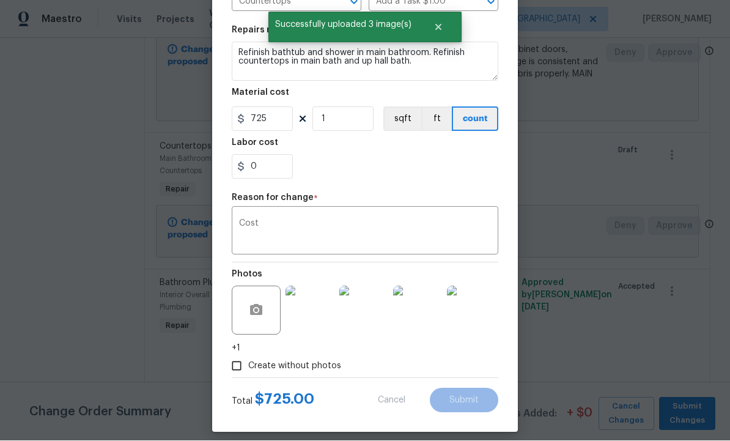
type textarea "Refer to the agreed upon scope document for further details."
type input "OD Select $1.00"
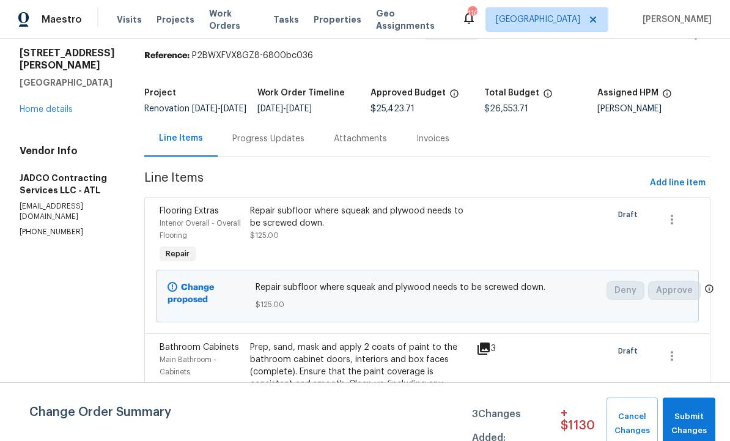
scroll to position [37, 0]
click at [679, 176] on span "Add line item" at bounding box center [677, 183] width 56 height 15
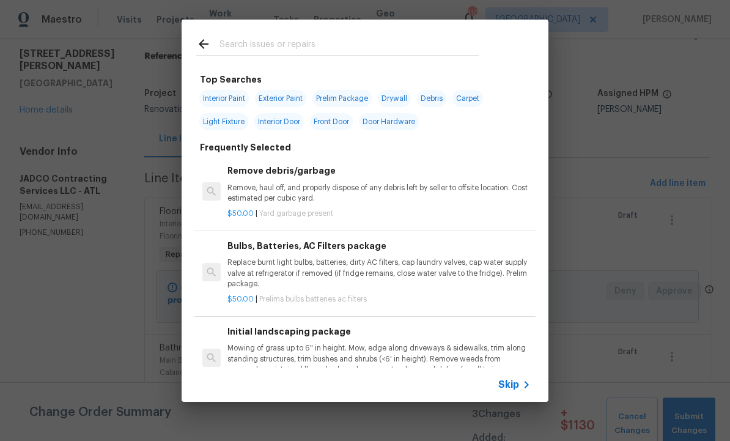
click at [269, 46] on input "text" at bounding box center [348, 46] width 259 height 18
type input "Bathro"
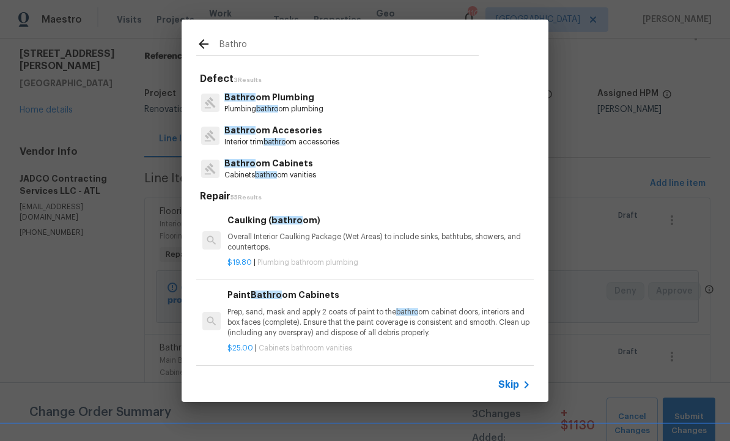
click at [302, 134] on p "Bathro om Accesories" at bounding box center [281, 130] width 115 height 13
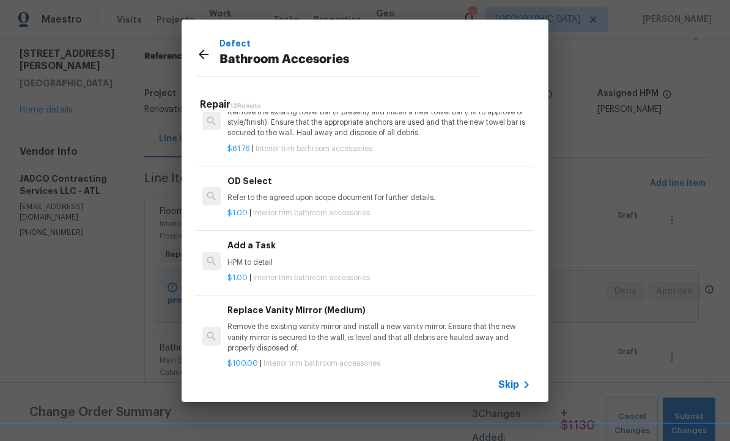
scroll to position [451, 0]
click at [310, 249] on div "Add a Task HPM to detail" at bounding box center [378, 252] width 303 height 29
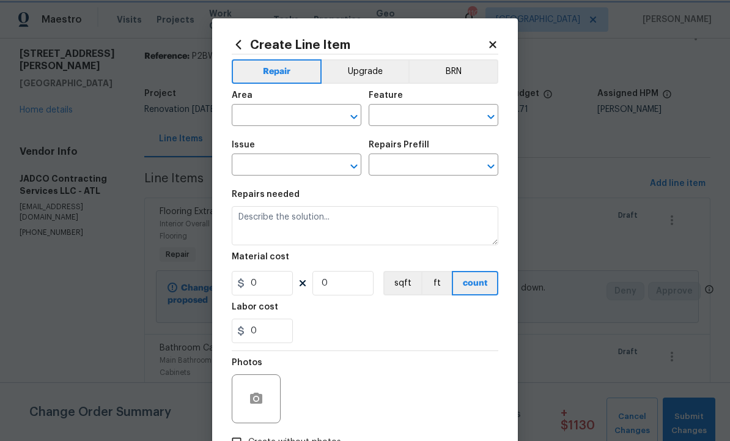
type input "Interior Trim"
type input "Bathroom Accesories"
type input "Add a Task $1.00"
type textarea "HPM to detail"
type input "1"
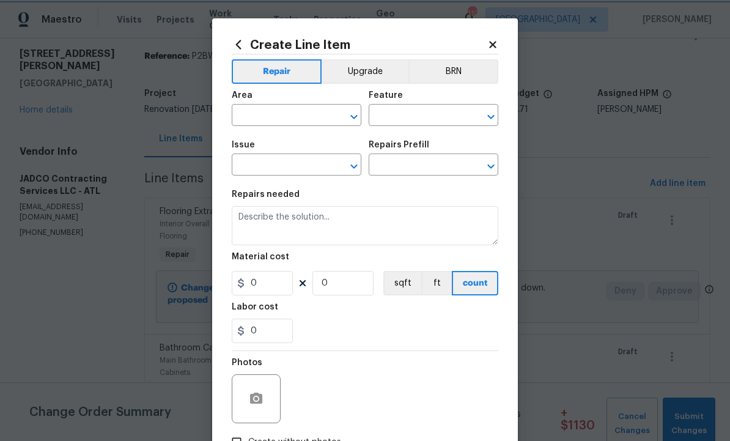
type input "1"
click at [284, 120] on input "text" at bounding box center [279, 116] width 95 height 19
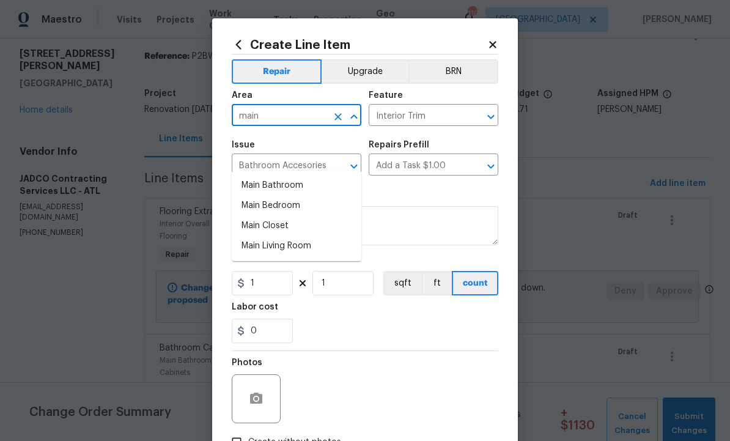
click at [292, 175] on li "Main Bathroom" at bounding box center [297, 185] width 130 height 20
type input "Main Bathroom"
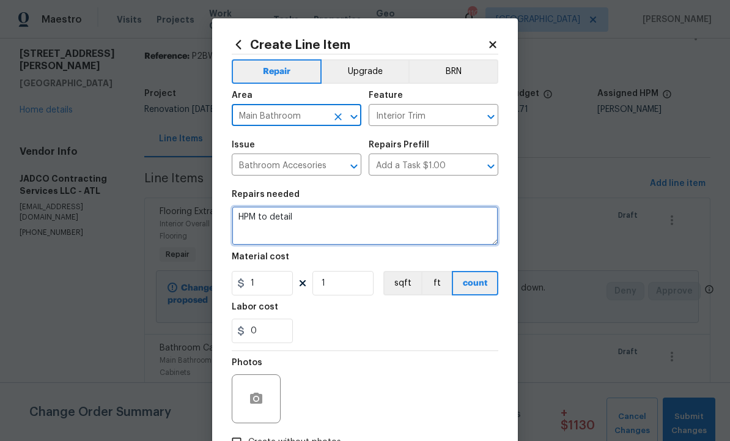
click at [343, 225] on textarea "HPM to detail" at bounding box center [365, 225] width 266 height 39
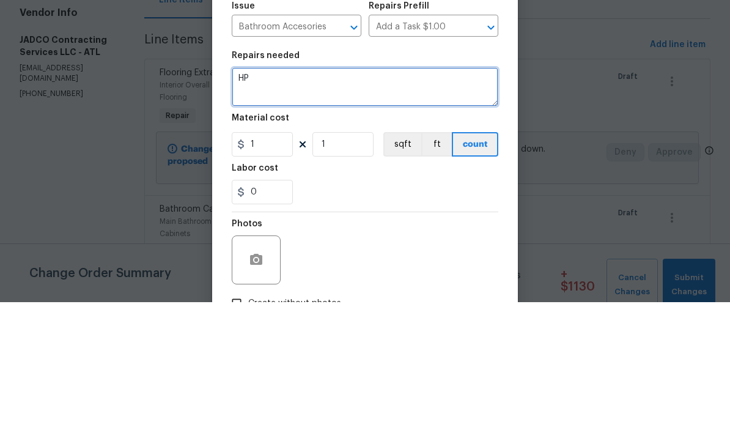
type textarea "H"
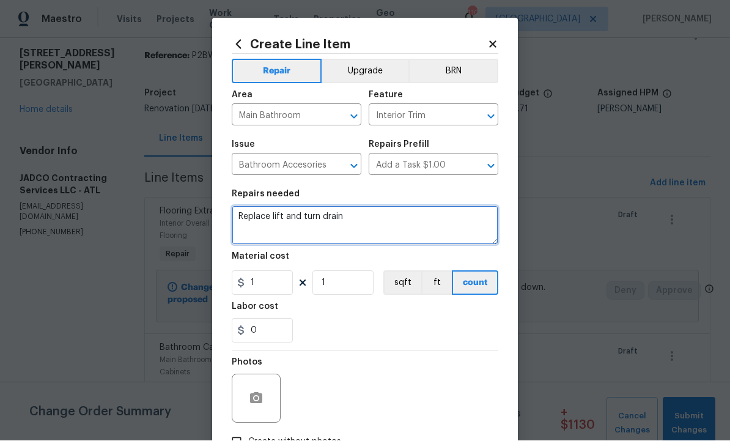
type textarea "Replace lift and turn drain"
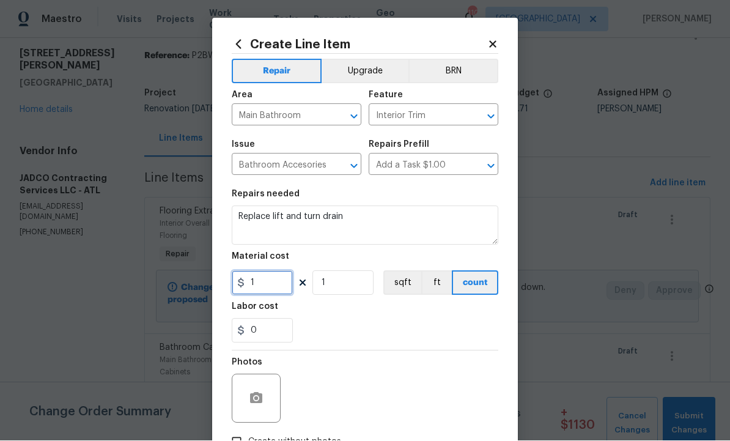
click at [271, 284] on input "1" at bounding box center [262, 283] width 61 height 24
type input "45"
click at [258, 387] on button "button" at bounding box center [255, 398] width 29 height 29
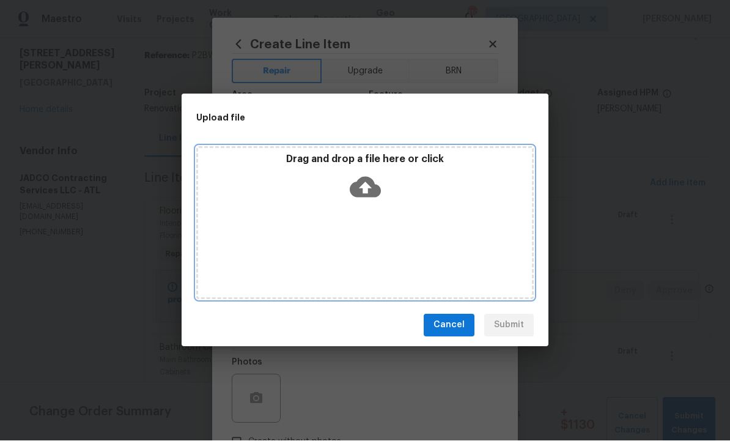
click at [371, 186] on icon at bounding box center [364, 187] width 31 height 21
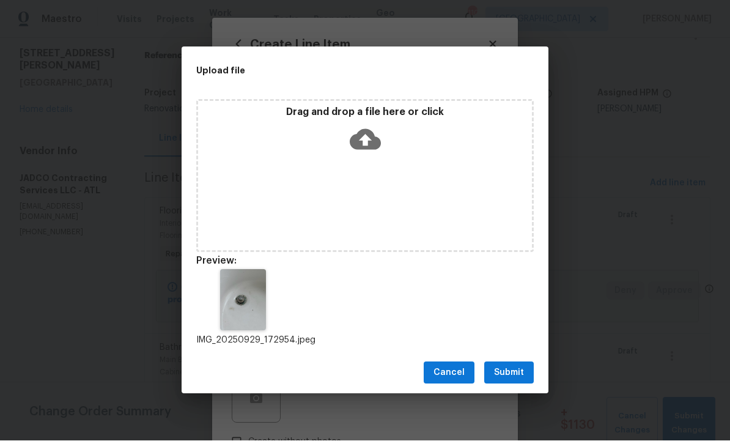
click at [510, 371] on span "Submit" at bounding box center [509, 372] width 30 height 15
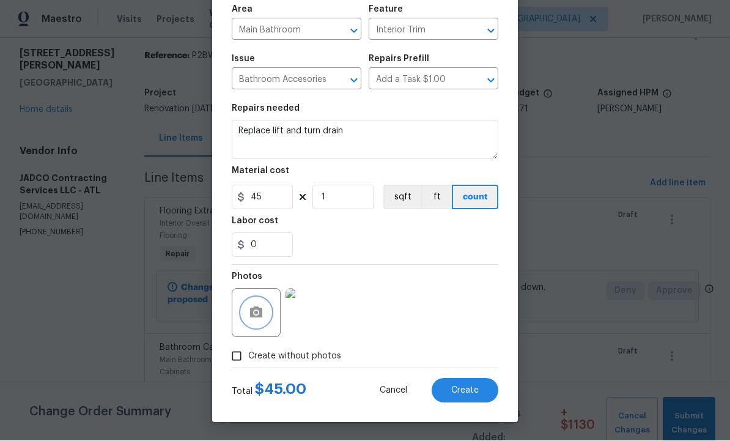
scroll to position [88, 0]
click at [465, 392] on span "Create" at bounding box center [464, 390] width 27 height 9
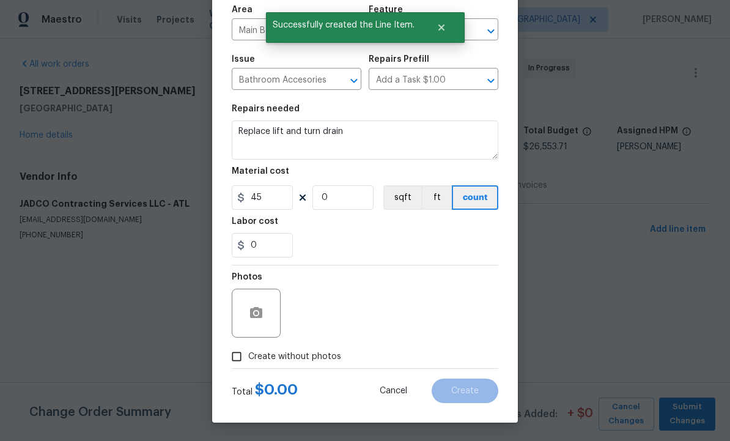
scroll to position [0, 0]
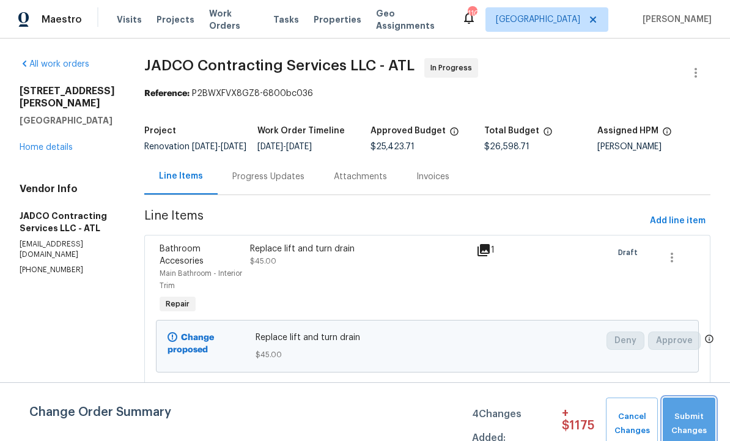
click at [686, 430] on span "Submit Changes" at bounding box center [688, 423] width 40 height 28
